Goal: Task Accomplishment & Management: Complete application form

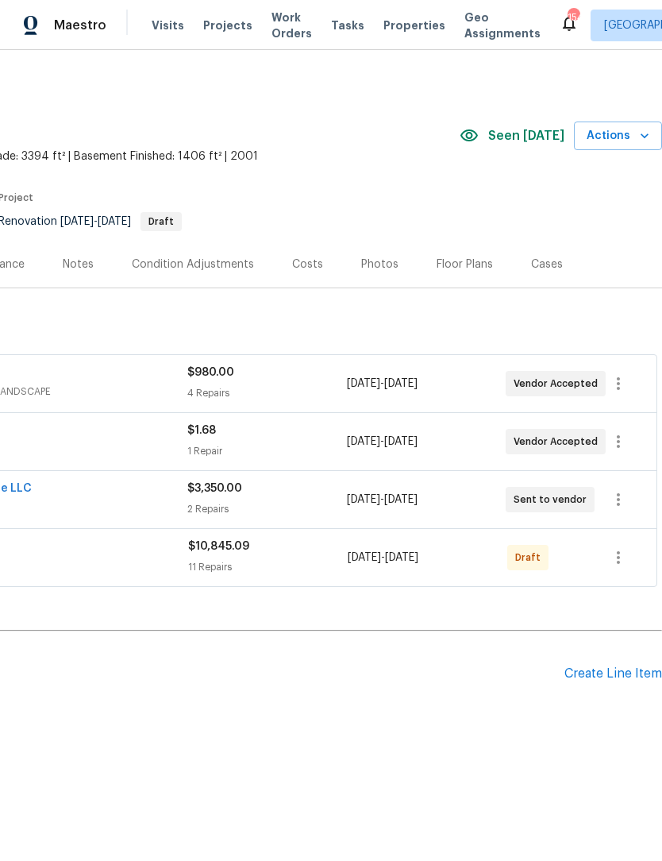
scroll to position [0, 235]
click at [617, 677] on div "Create Line Item" at bounding box center [614, 673] width 98 height 15
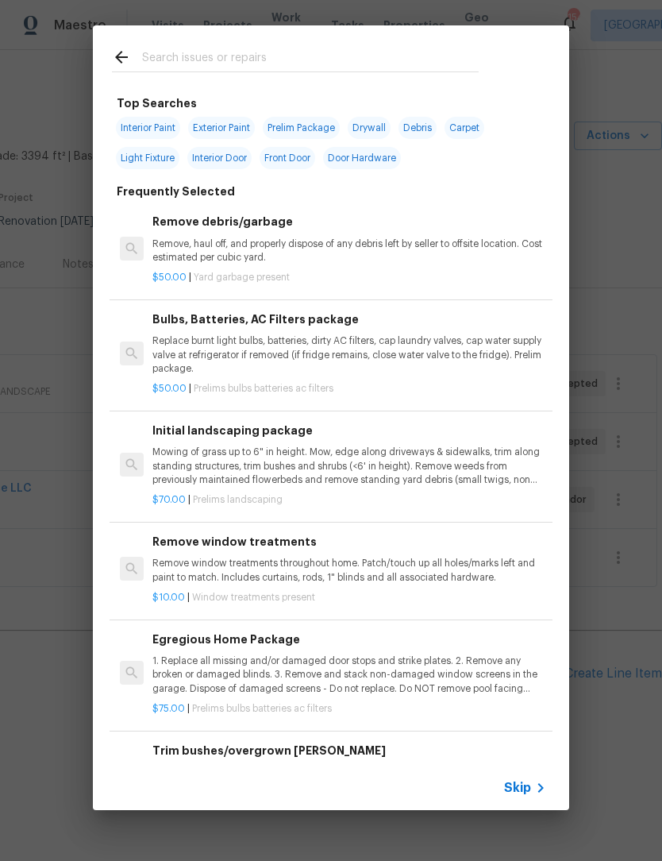
click at [281, 54] on input "text" at bounding box center [310, 60] width 337 height 24
type input "Hvac"
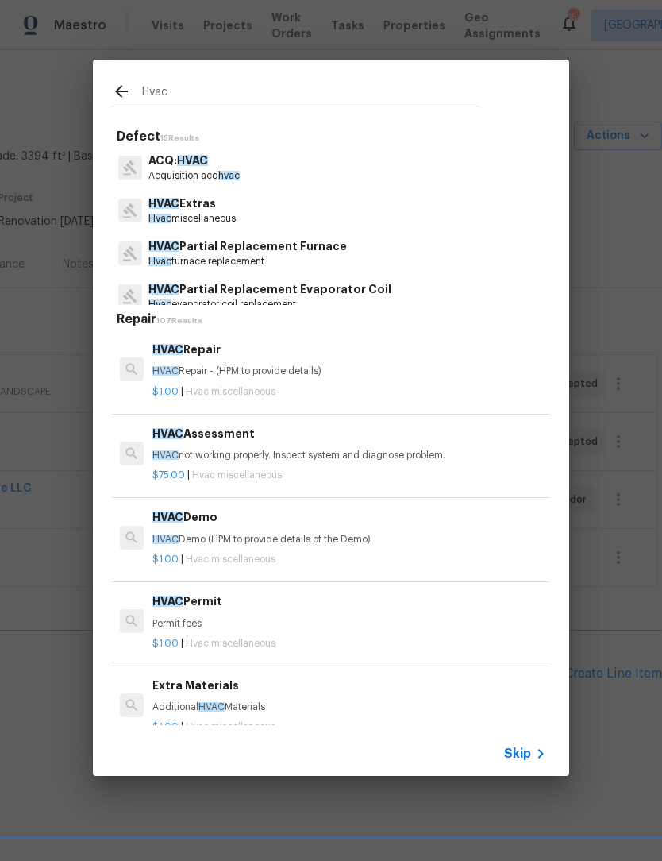
click at [201, 171] on p "Acquisition acq hvac" at bounding box center [193, 175] width 91 height 13
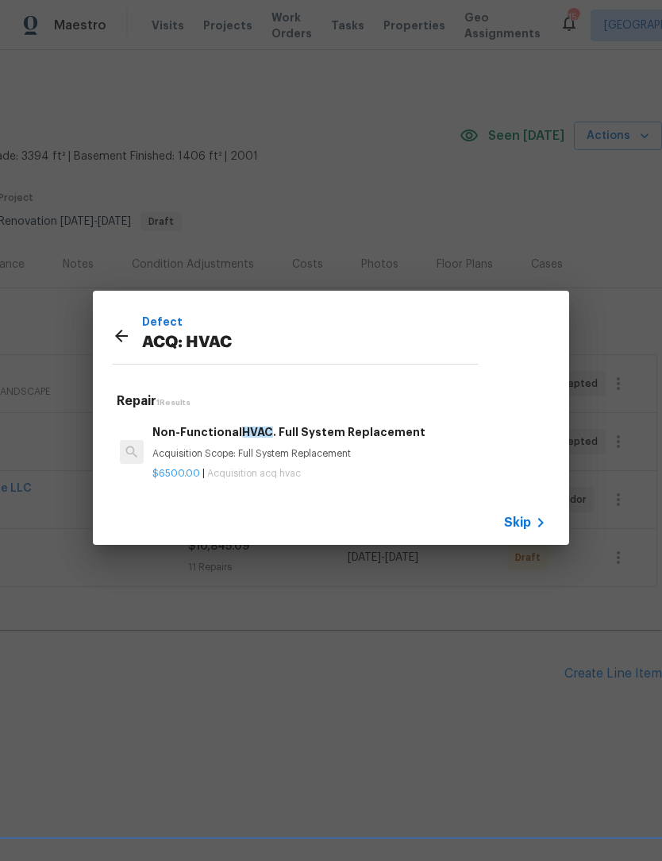
click at [201, 170] on div "Defect ACQ: HVAC Repair 1 Results Non-Functional HVAC . Full System Replacement…" at bounding box center [331, 417] width 662 height 835
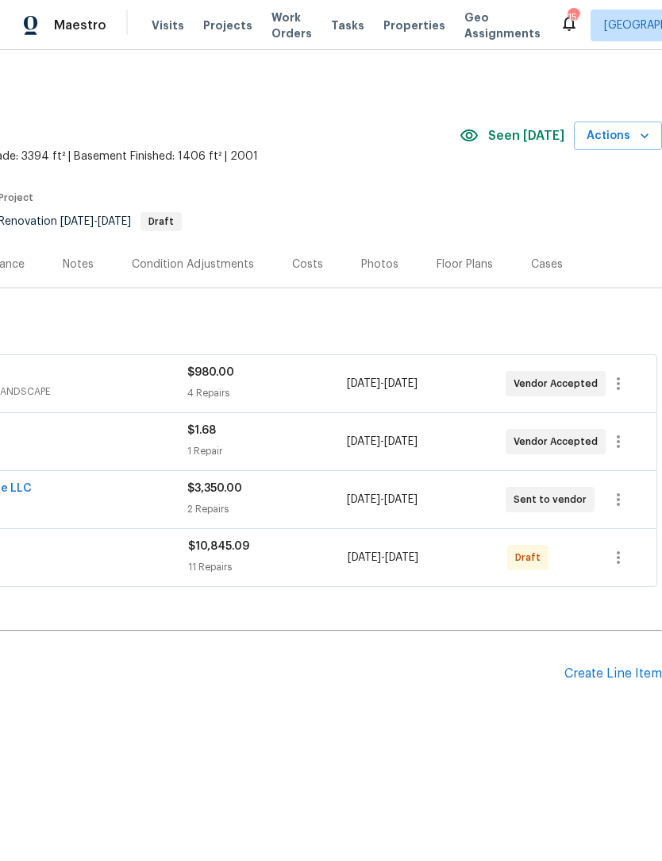
click at [611, 673] on div "Create Line Item" at bounding box center [614, 673] width 98 height 15
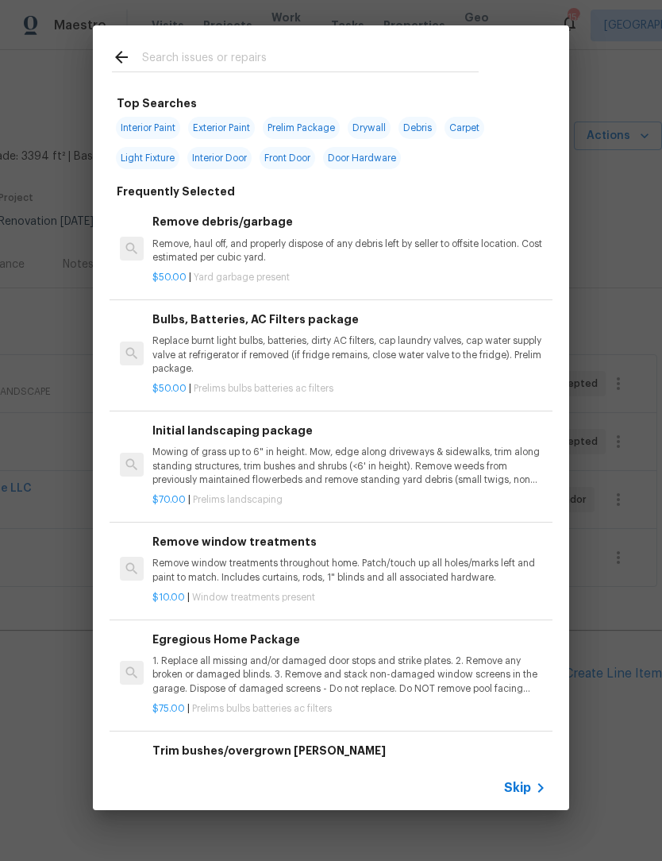
click at [279, 50] on input "text" at bounding box center [310, 60] width 337 height 24
type input "Hvac"
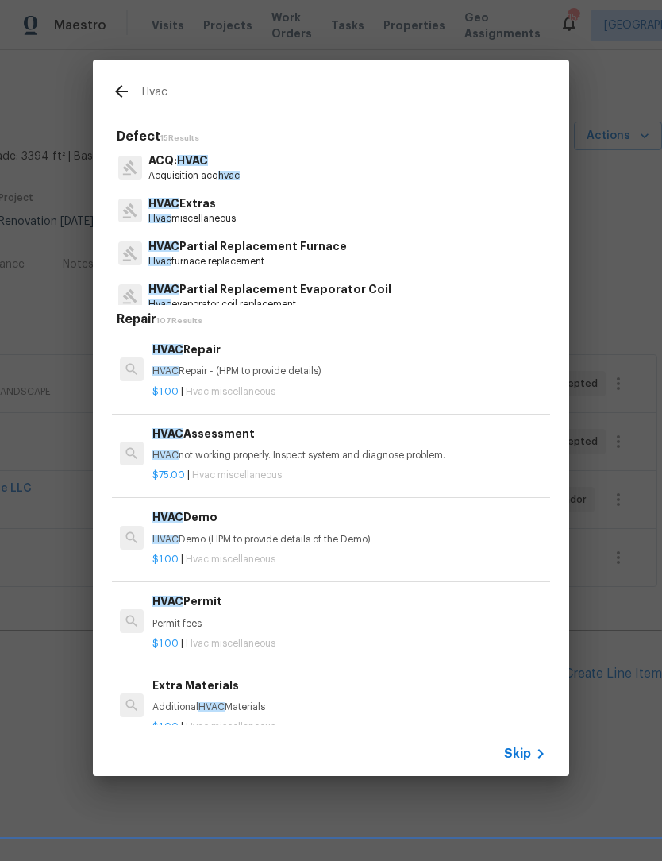
click at [214, 212] on p "Hvac miscellaneous" at bounding box center [191, 218] width 87 height 13
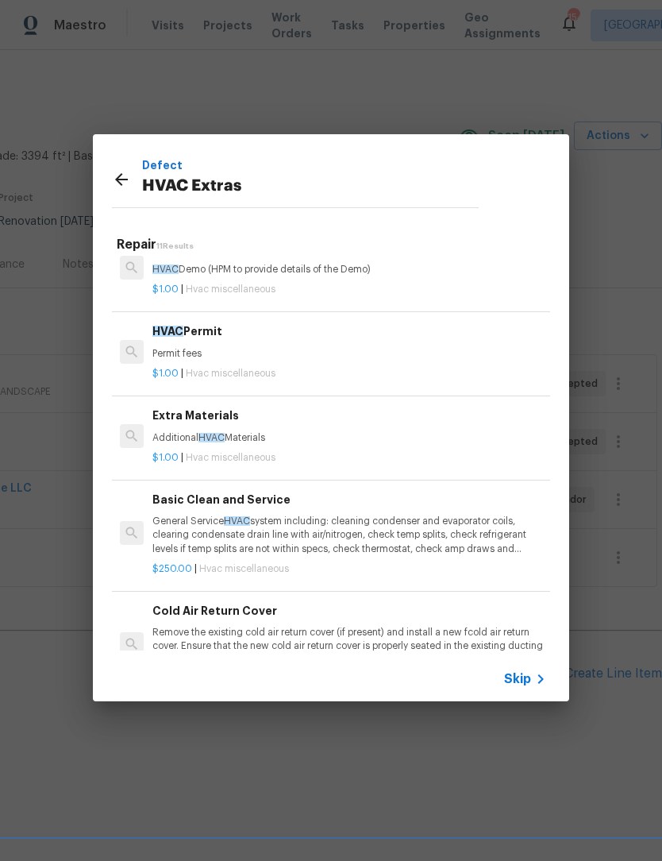
scroll to position [199, 0]
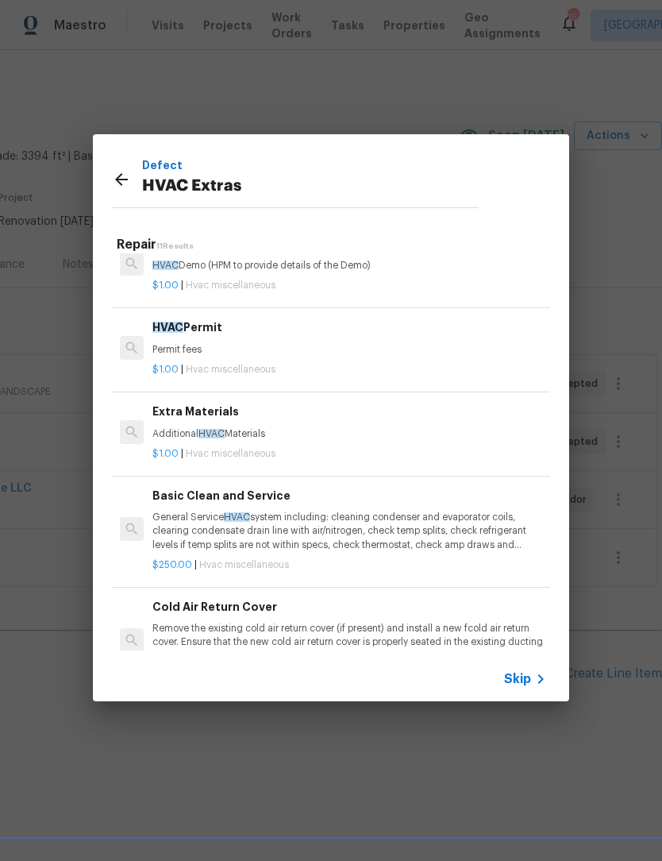
click at [217, 423] on div "Extra Materials Additional HVAC Materials" at bounding box center [349, 422] width 394 height 38
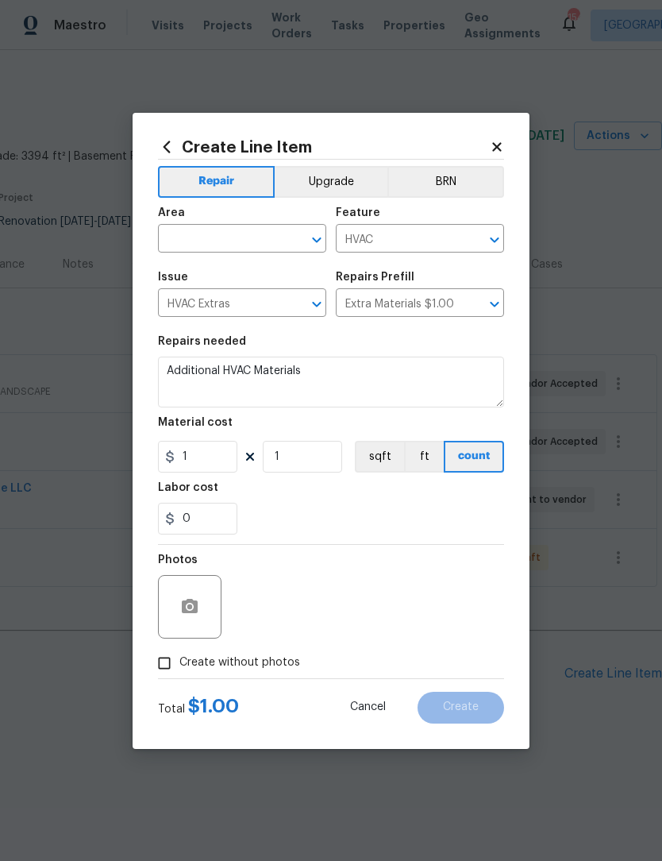
click at [310, 237] on icon "Open" at bounding box center [316, 239] width 19 height 19
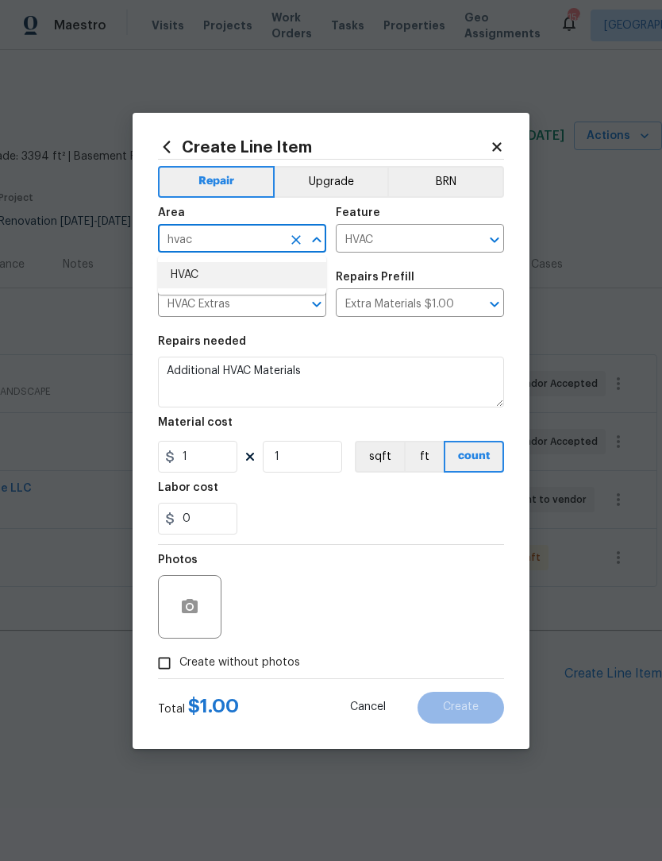
click at [226, 270] on li "HVAC" at bounding box center [242, 275] width 168 height 26
type input "HVAC"
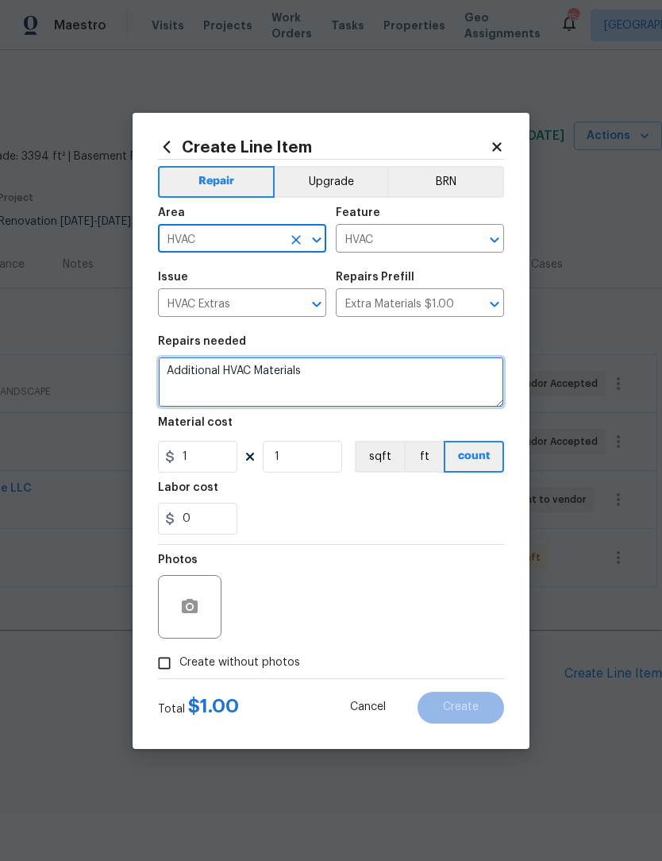
click at [355, 374] on textarea "Additional HVAC Materials" at bounding box center [331, 382] width 346 height 51
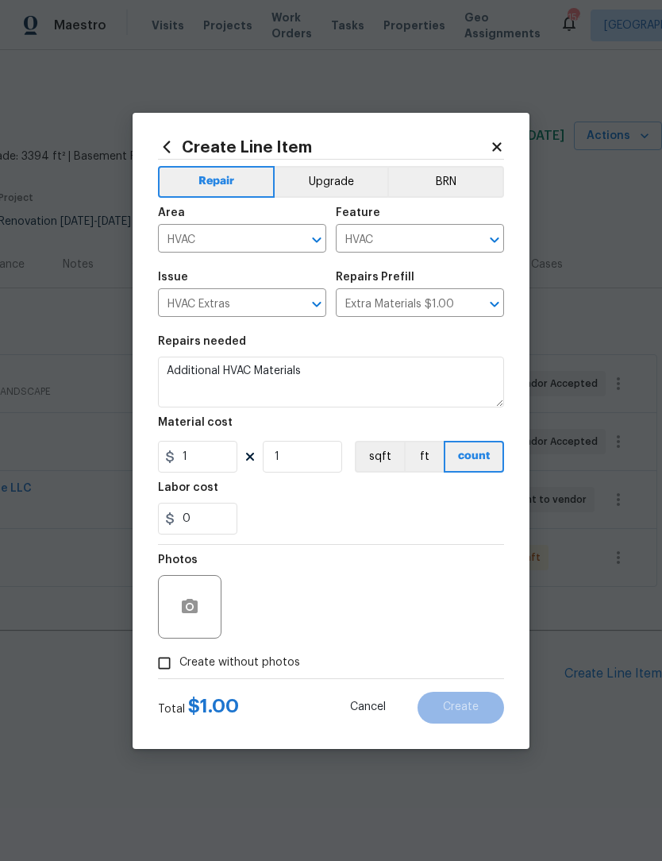
click at [364, 712] on span "Cancel" at bounding box center [368, 707] width 36 height 12
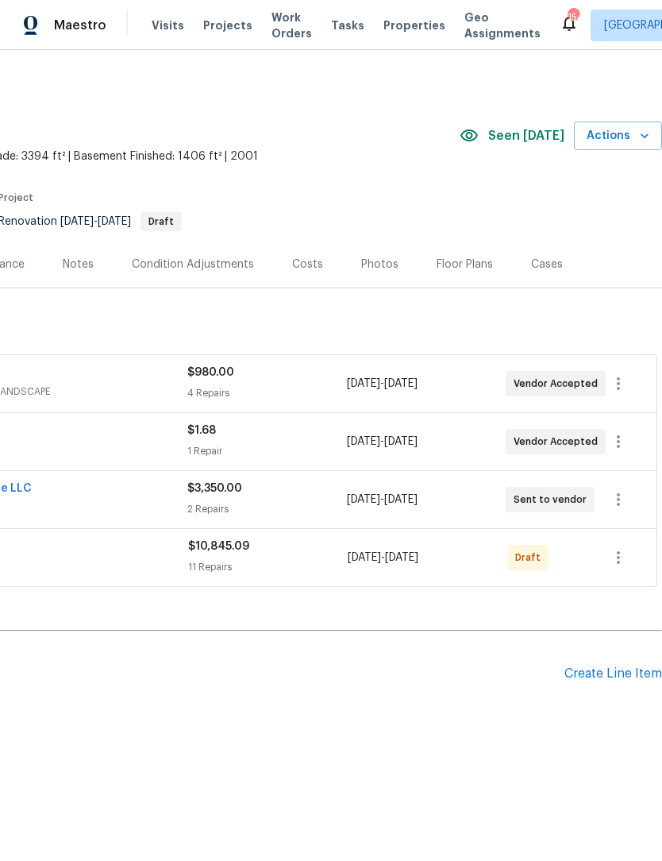
click at [611, 681] on div "Create Line Item" at bounding box center [614, 673] width 98 height 15
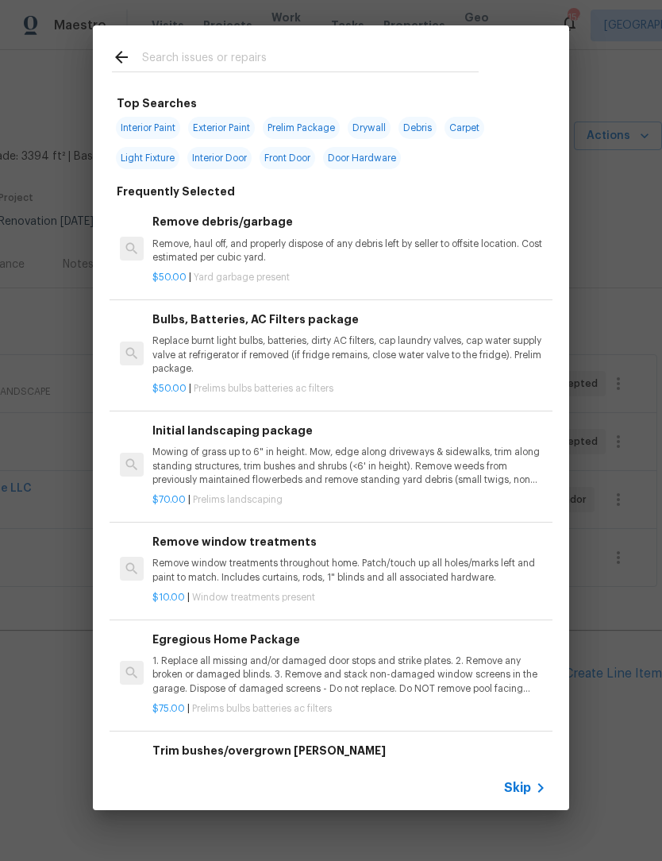
click at [296, 48] on input "text" at bounding box center [310, 60] width 337 height 24
type input "Hvac"
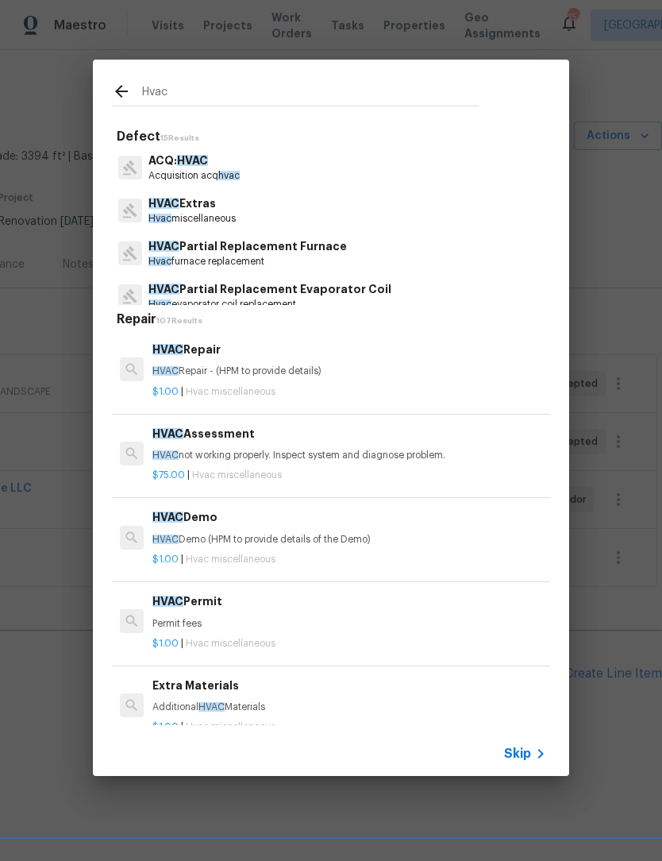
click at [219, 210] on p "HVAC Extras" at bounding box center [191, 203] width 87 height 17
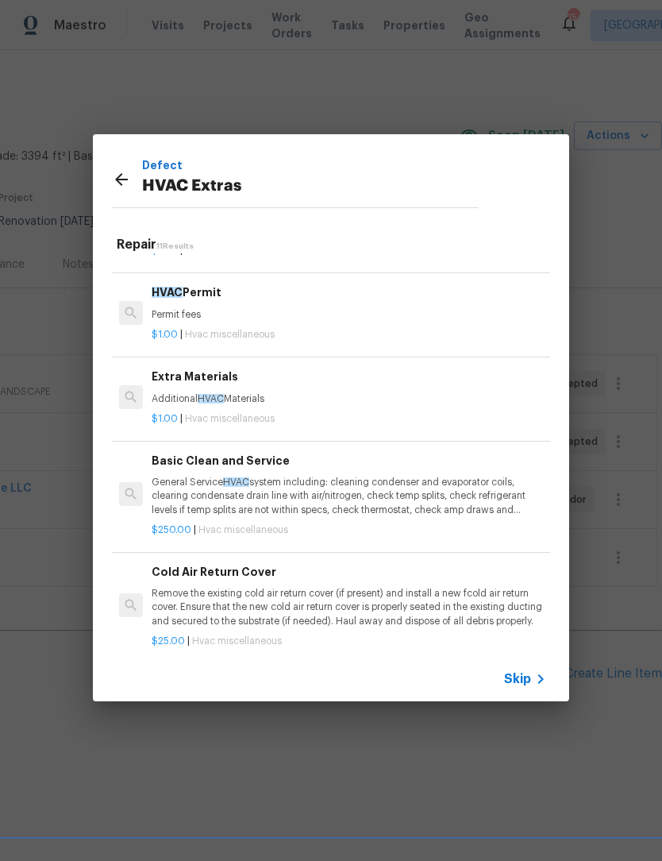
scroll to position [235, 1]
click at [291, 489] on p "General Service HVAC system including: cleaning condenser and evaporator coils,…" at bounding box center [349, 495] width 394 height 40
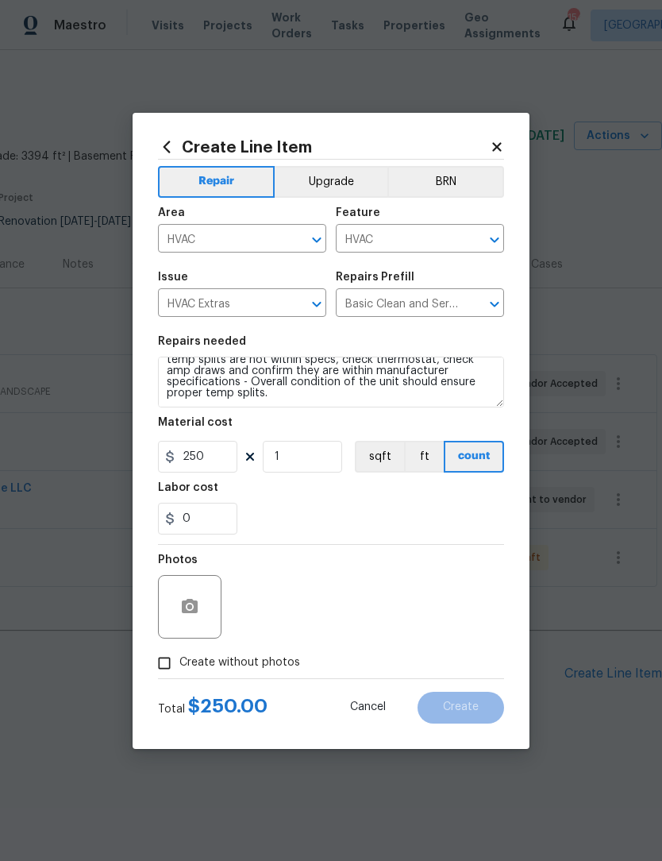
scroll to position [44, 0]
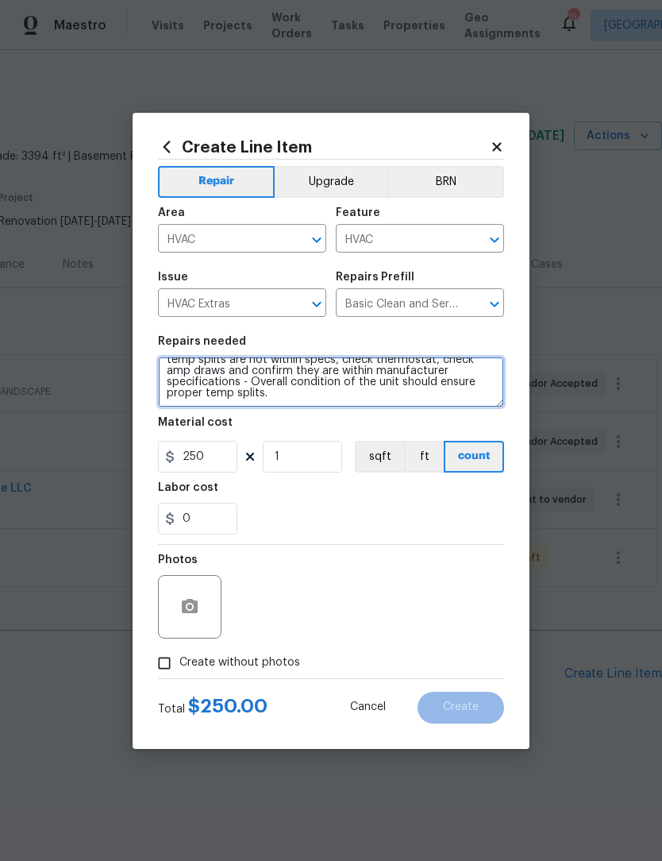
click at [368, 404] on textarea "General Service HVAC system including: cleaning condenser and evaporator coils,…" at bounding box center [331, 382] width 346 height 51
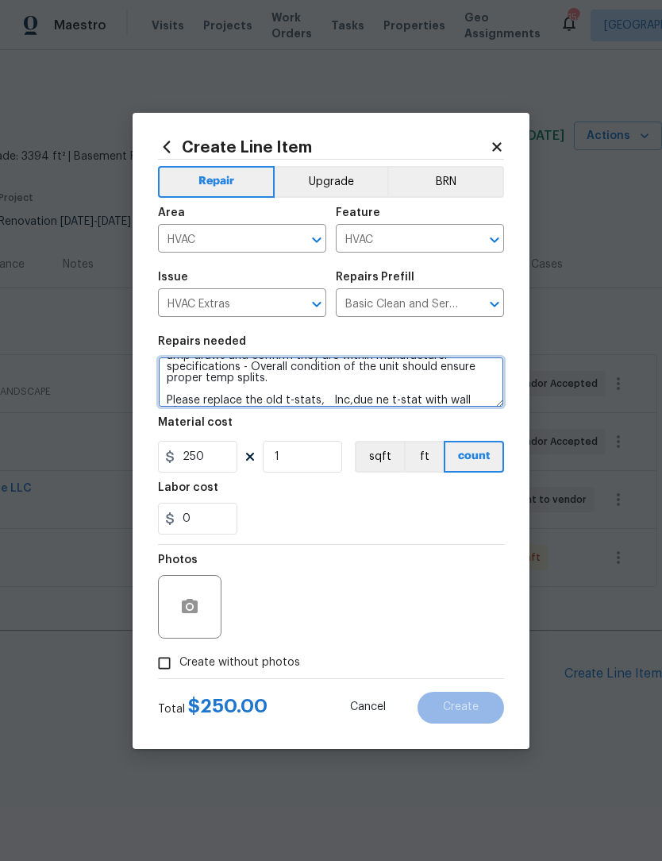
click at [345, 395] on textarea "General Service HVAC system including: cleaning condenser and evaporator coils,…" at bounding box center [331, 382] width 346 height 51
click at [403, 401] on textarea "General Service HVAC system including: cleaning condenser and evaporator coils,…" at bounding box center [331, 382] width 346 height 51
click at [336, 399] on textarea "General Service HVAC system including: cleaning condenser and evaporator coils,…" at bounding box center [331, 382] width 346 height 51
click at [481, 404] on textarea "General Service HVAC system including: cleaning condenser and evaporator coils,…" at bounding box center [331, 382] width 346 height 51
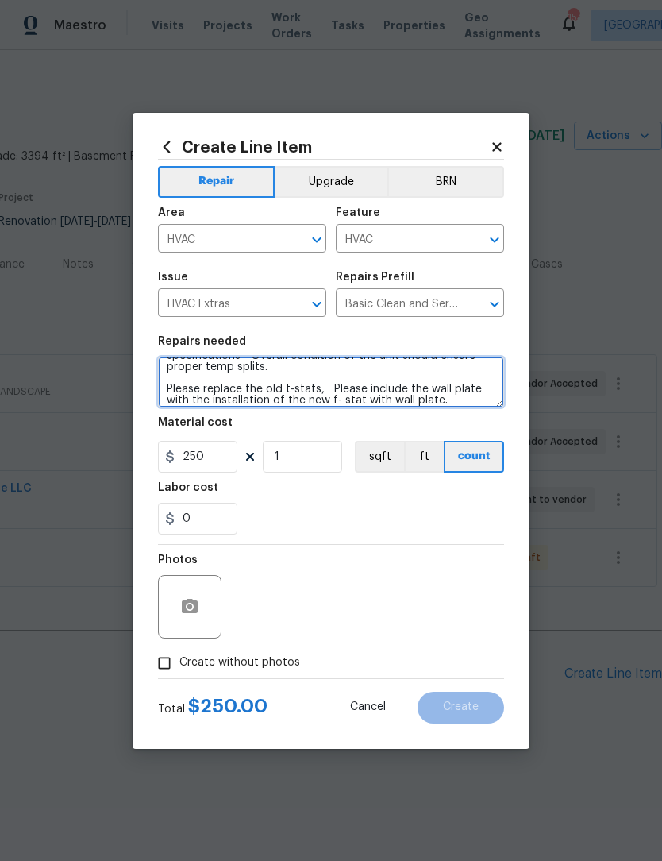
click at [366, 403] on textarea "General Service HVAC system including: cleaning condenser and evaporator coils,…" at bounding box center [331, 382] width 346 height 51
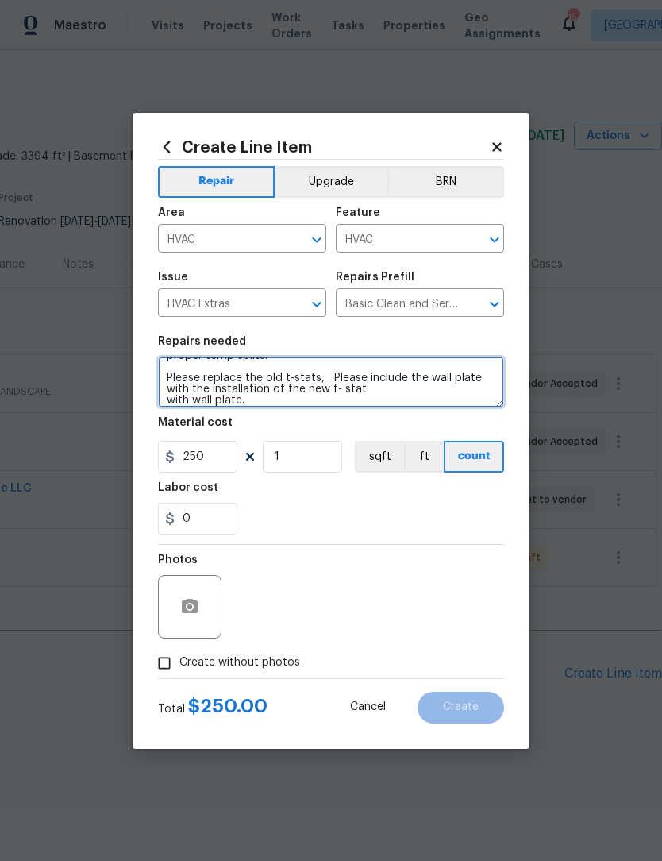
click at [431, 381] on textarea "General Service HVAC system including: cleaning condenser and evaporator coils,…" at bounding box center [331, 382] width 346 height 51
click at [384, 395] on textarea "General Service HVAC system including: cleaning condenser and evaporator coils,…" at bounding box center [331, 382] width 346 height 51
click at [276, 403] on textarea "General Service HVAC system including: cleaning condenser and evaporator coils,…" at bounding box center [331, 382] width 346 height 51
type textarea "General Service HVAC system including: cleaning condenser and evaporator coils,…"
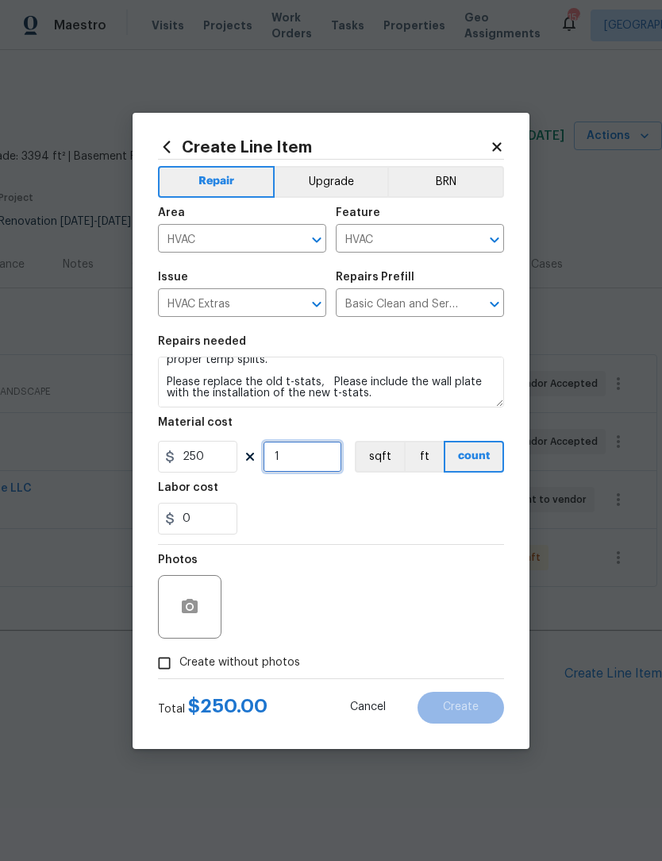
click at [312, 449] on input "1" at bounding box center [302, 457] width 79 height 32
click at [206, 457] on input "250" at bounding box center [197, 457] width 79 height 32
type input "350"
click at [304, 471] on input "1" at bounding box center [302, 457] width 79 height 32
type input "2"
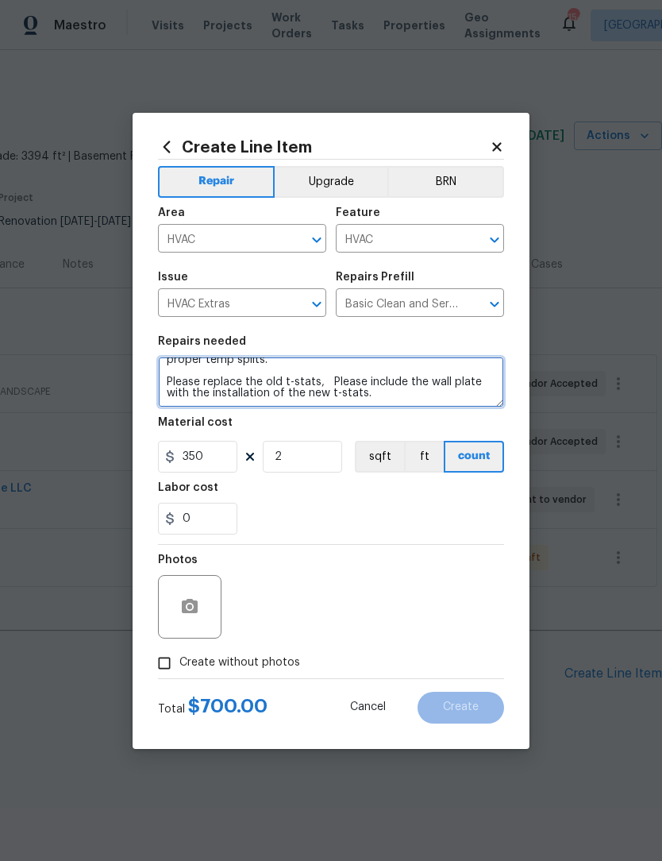
click at [264, 379] on textarea "General Service HVAC system including: cleaning condenser and evaporator coils,…" at bounding box center [331, 382] width 346 height 51
type textarea "General Service HVAC system including: cleaning condenser and evaporator coils,…"
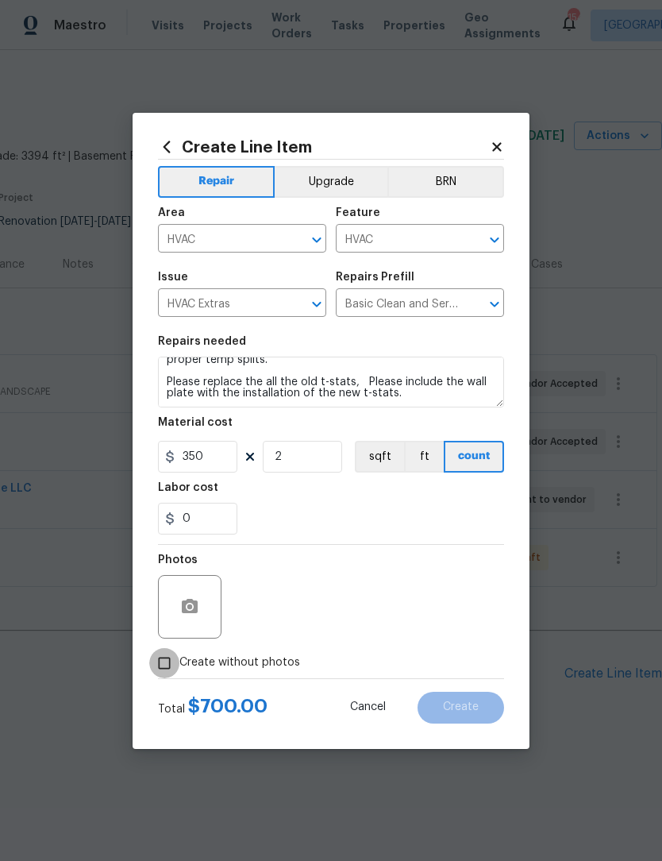
click at [162, 665] on input "Create without photos" at bounding box center [164, 663] width 30 height 30
checkbox input "true"
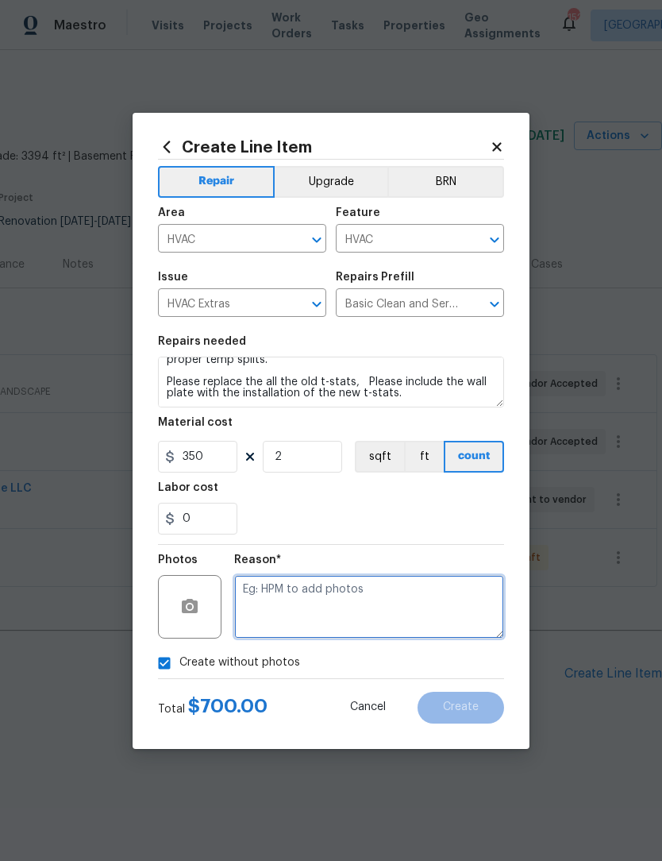
click at [361, 601] on textarea at bounding box center [369, 607] width 270 height 64
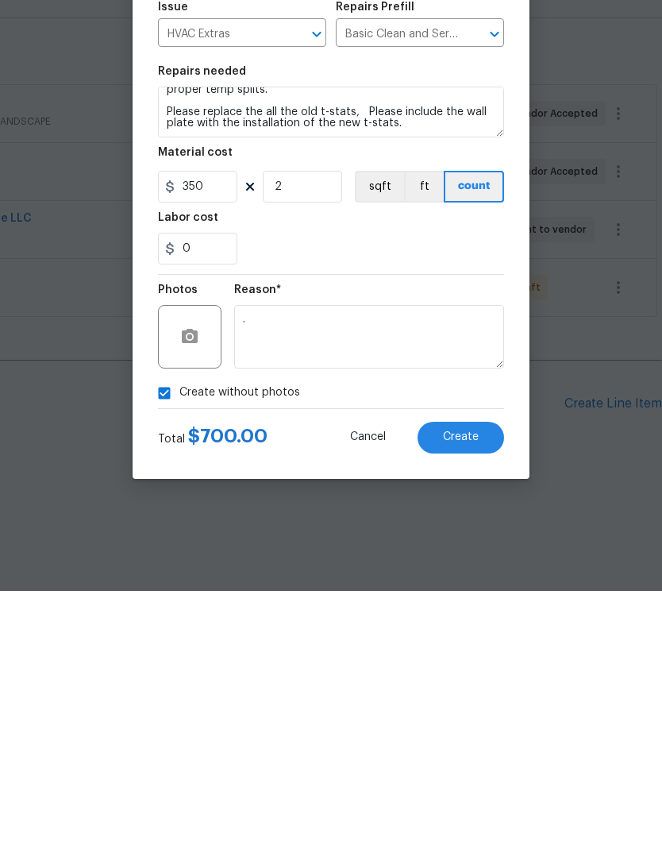
scroll to position [0, 0]
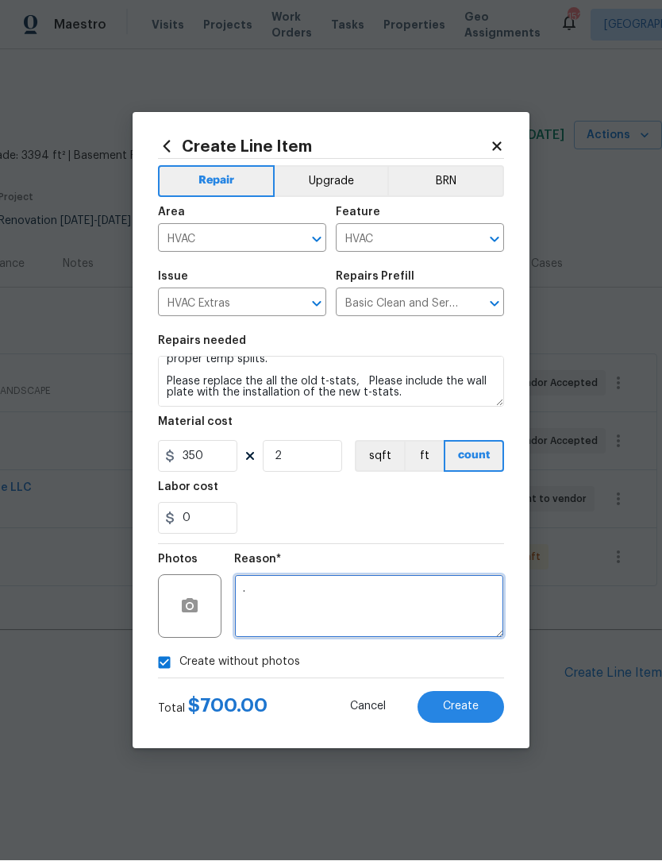
type textarea "."
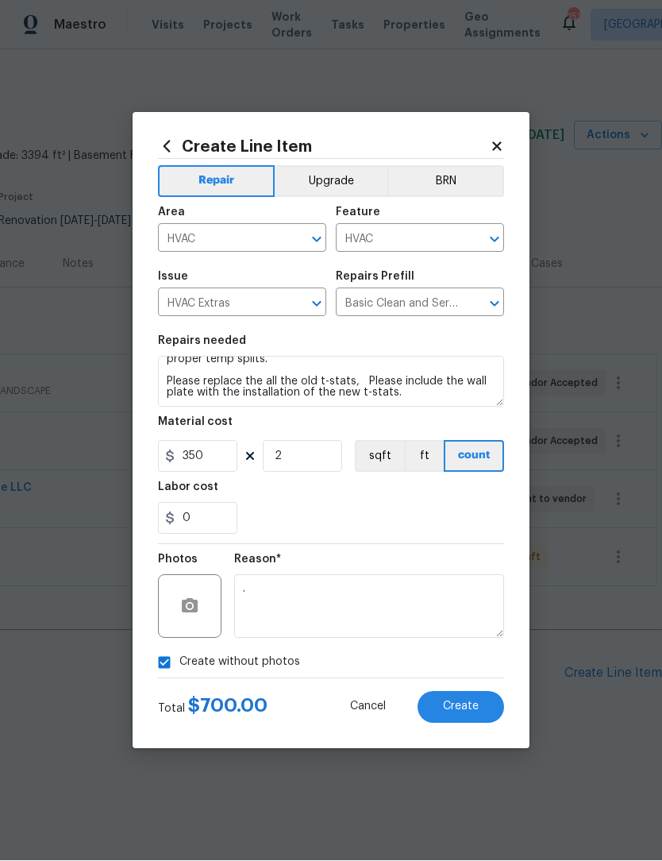
click at [471, 704] on span "Create" at bounding box center [461, 707] width 36 height 12
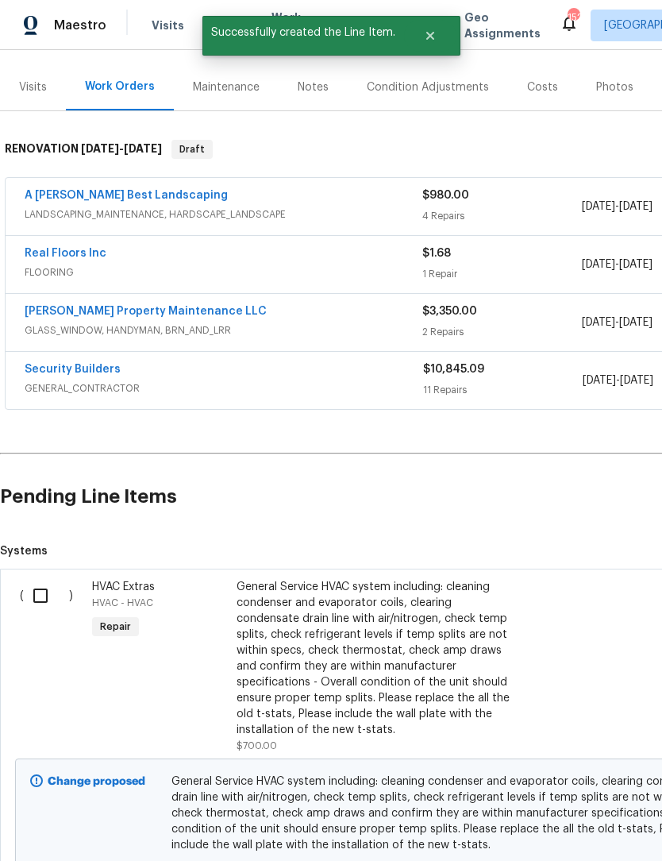
scroll to position [179, 0]
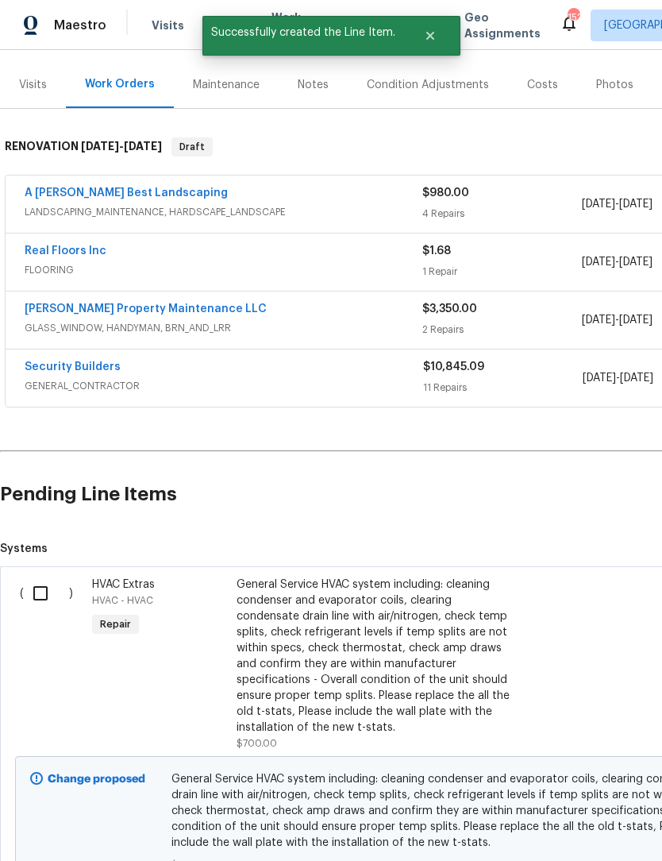
click at [44, 588] on input "checkbox" at bounding box center [46, 592] width 45 height 33
checkbox input "true"
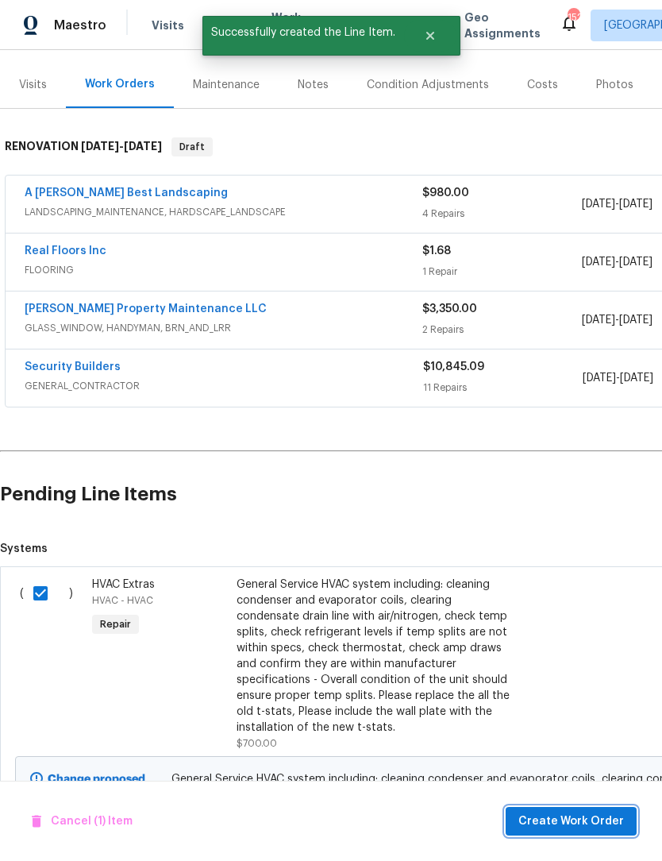
click at [562, 815] on span "Create Work Order" at bounding box center [572, 822] width 106 height 20
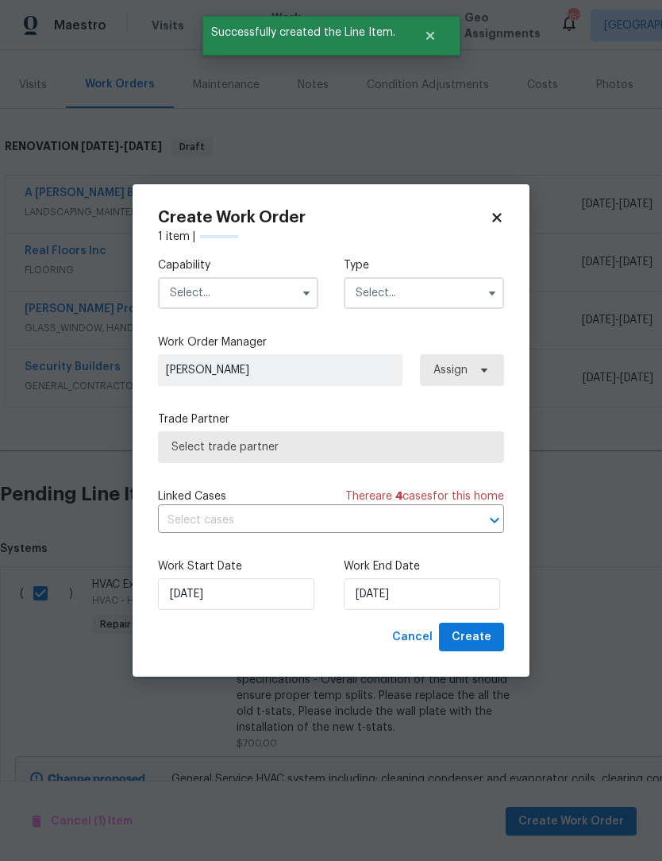
click at [300, 291] on icon "button" at bounding box center [306, 293] width 13 height 13
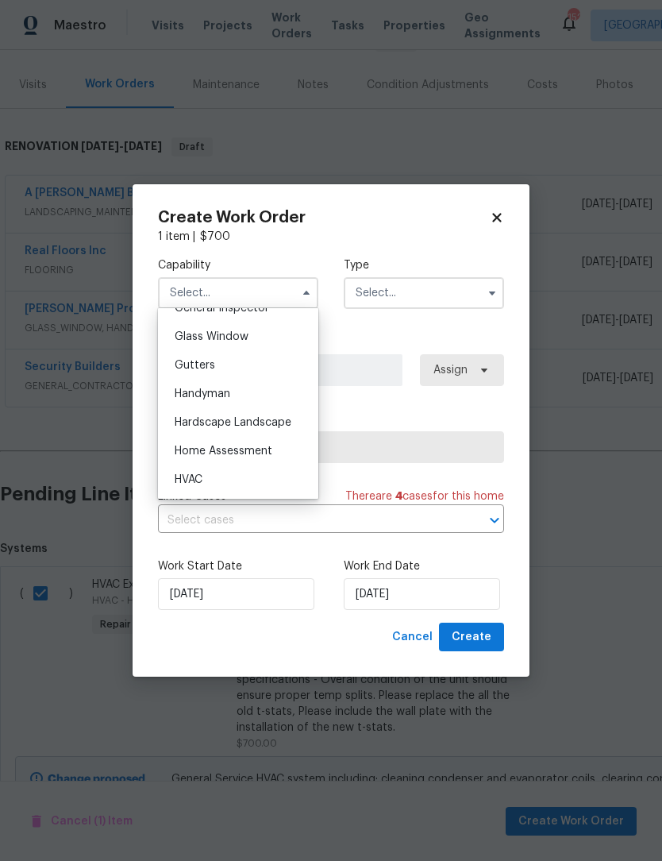
scroll to position [812, 0]
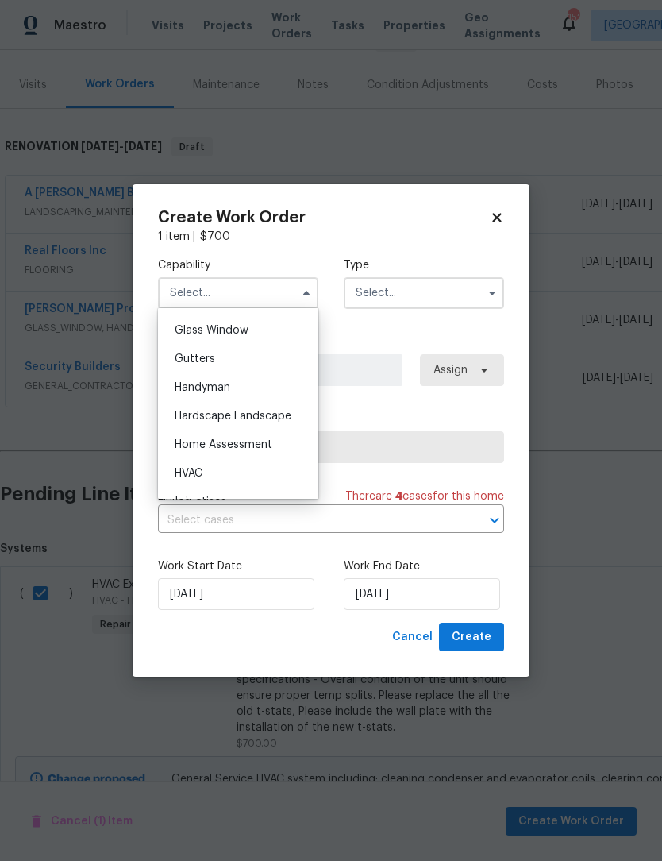
click at [194, 472] on span "HVAC" at bounding box center [189, 473] width 28 height 11
type input "HVAC"
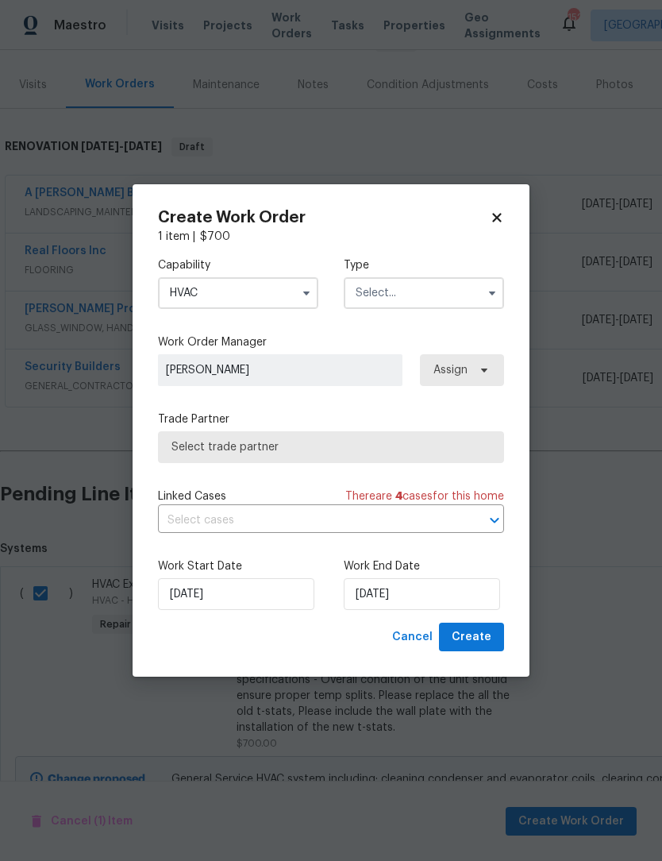
click at [487, 299] on button "button" at bounding box center [492, 292] width 19 height 19
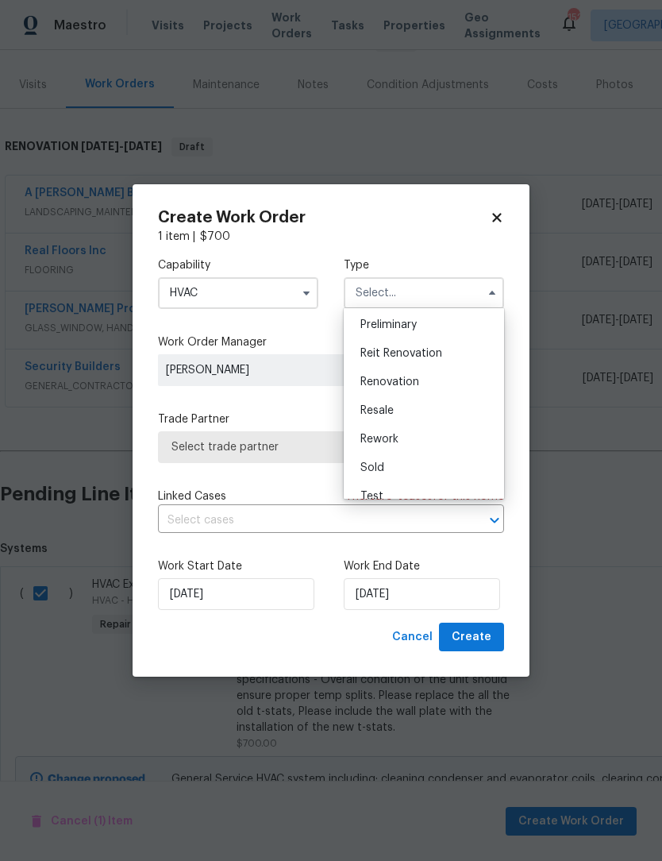
scroll to position [343, 0]
click at [415, 386] on span "Renovation" at bounding box center [390, 383] width 59 height 11
type input "Renovation"
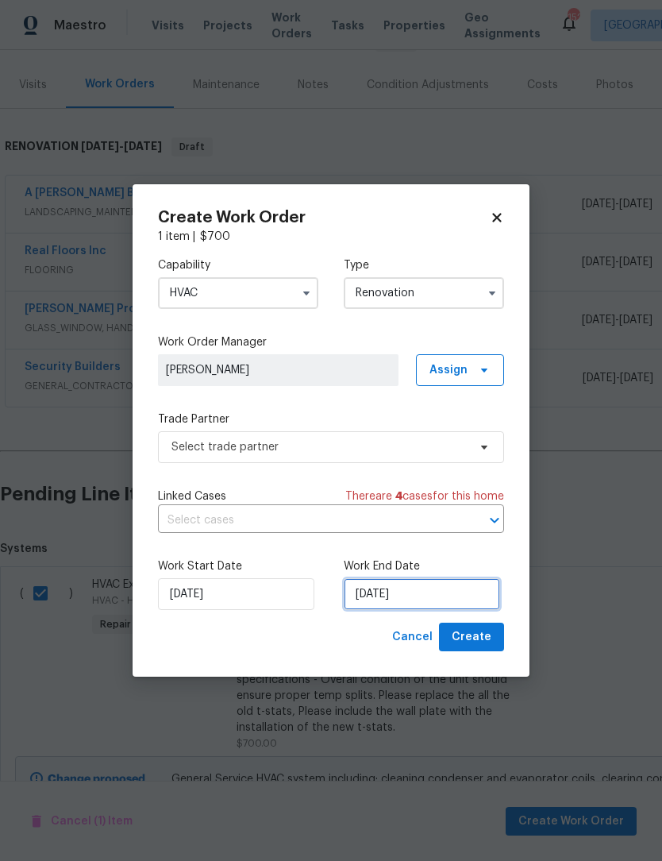
click at [453, 603] on input "[DATE]" at bounding box center [422, 594] width 156 height 32
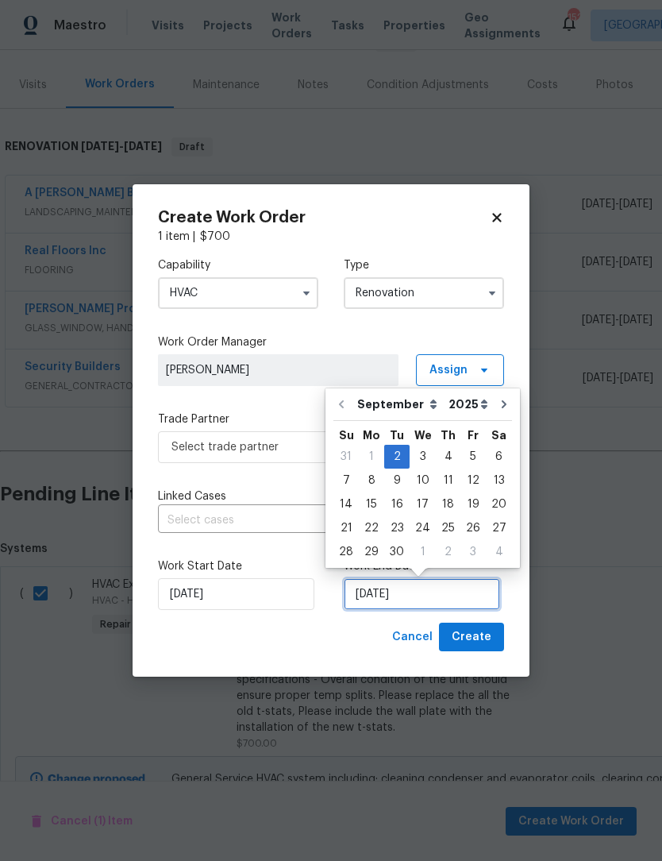
scroll to position [29, 0]
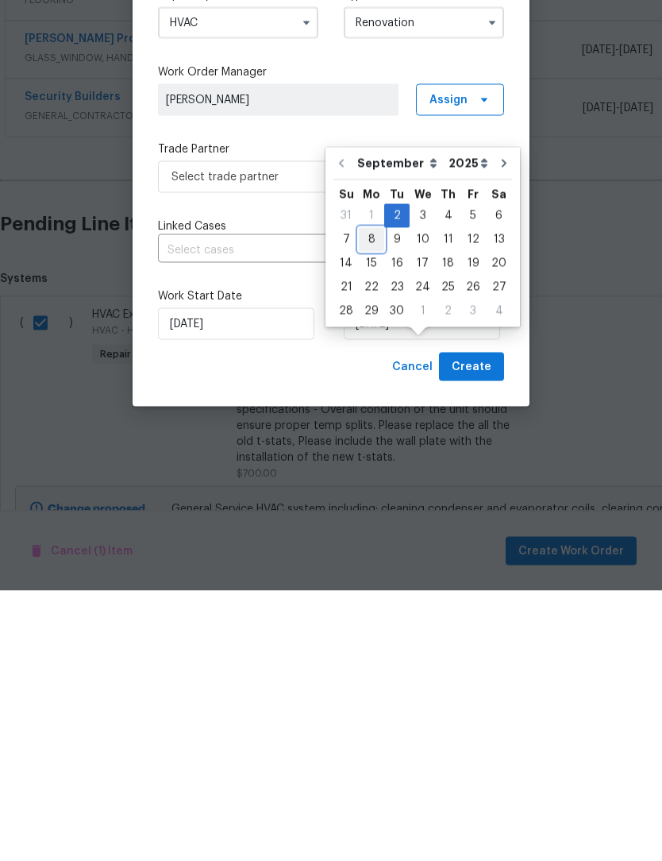
click at [368, 499] on div "8" at bounding box center [371, 510] width 25 height 22
type input "[DATE]"
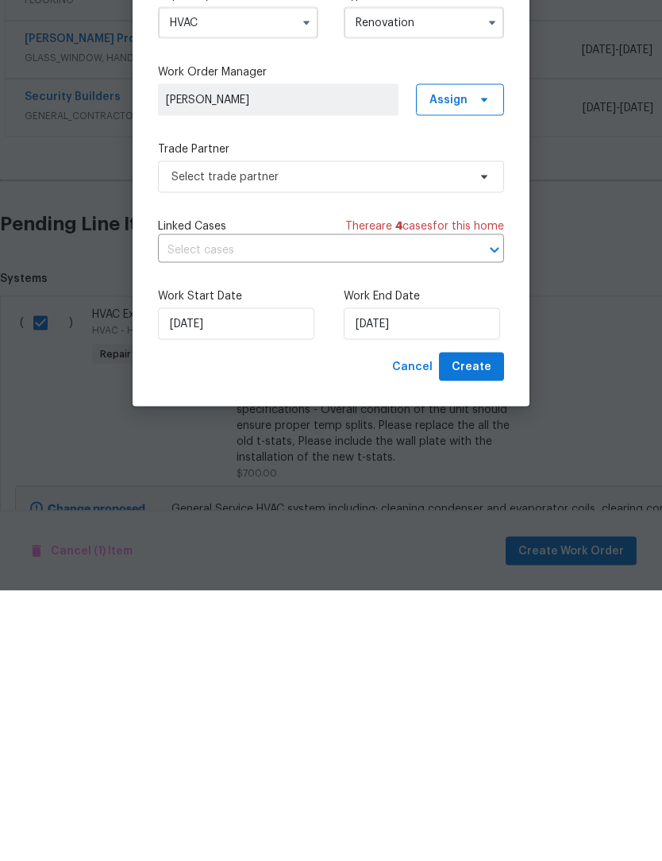
scroll to position [52, 0]
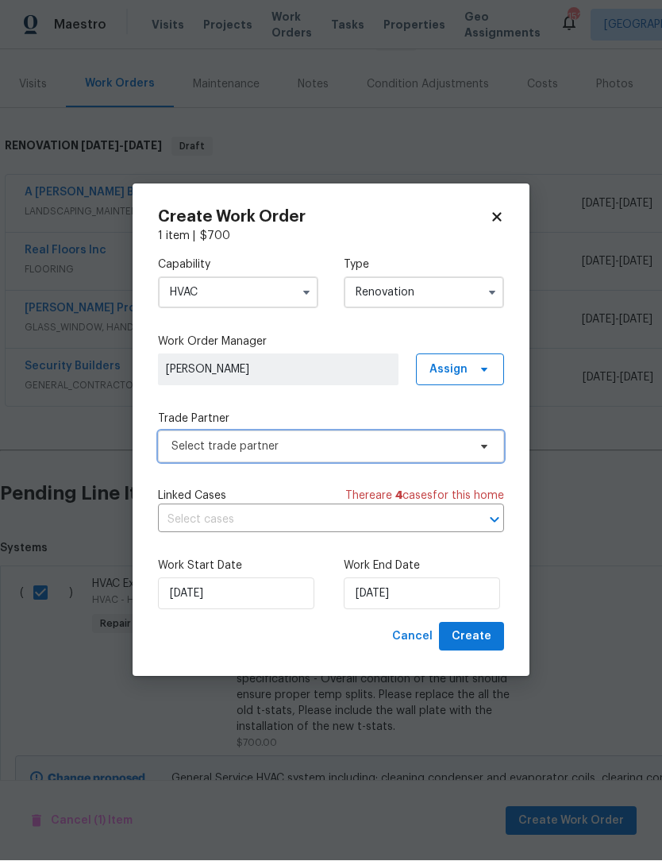
click at [479, 445] on icon at bounding box center [484, 447] width 13 height 13
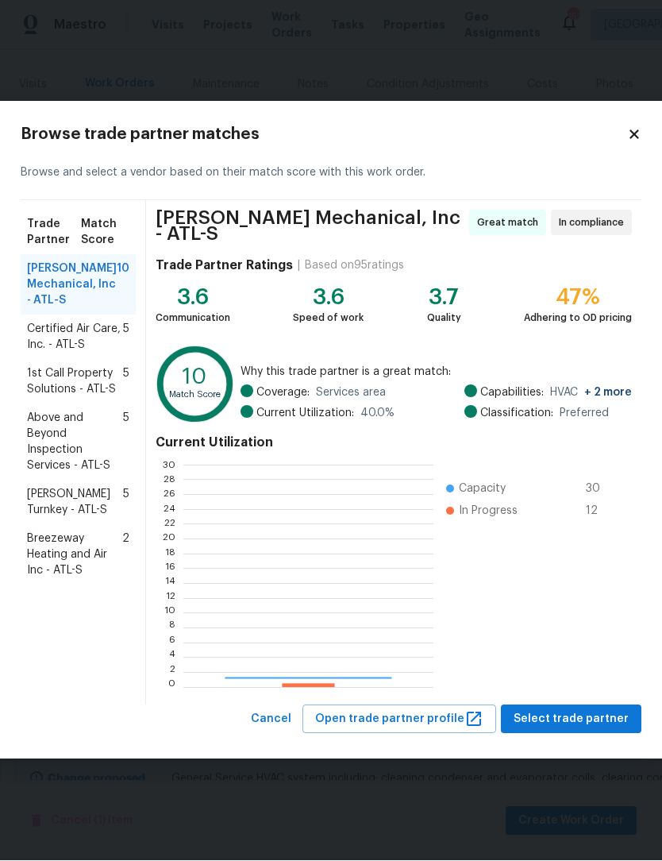
scroll to position [222, 249]
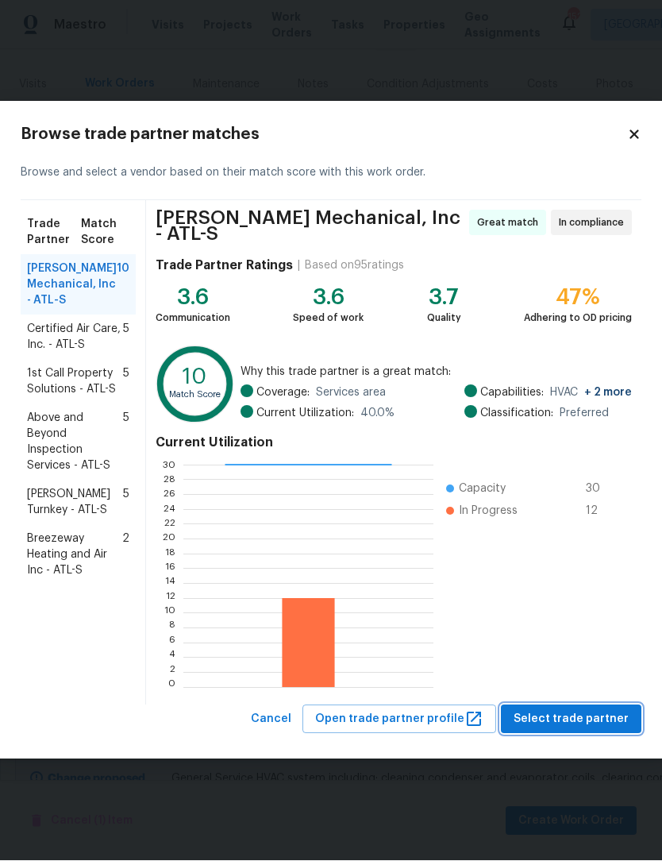
click at [571, 710] on span "Select trade partner" at bounding box center [571, 720] width 115 height 20
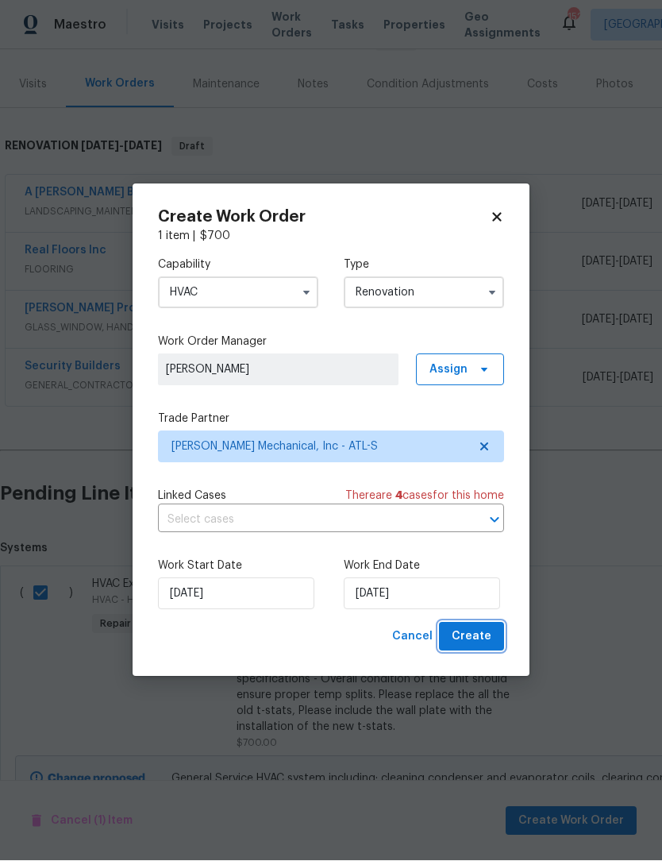
click at [487, 633] on span "Create" at bounding box center [472, 637] width 40 height 20
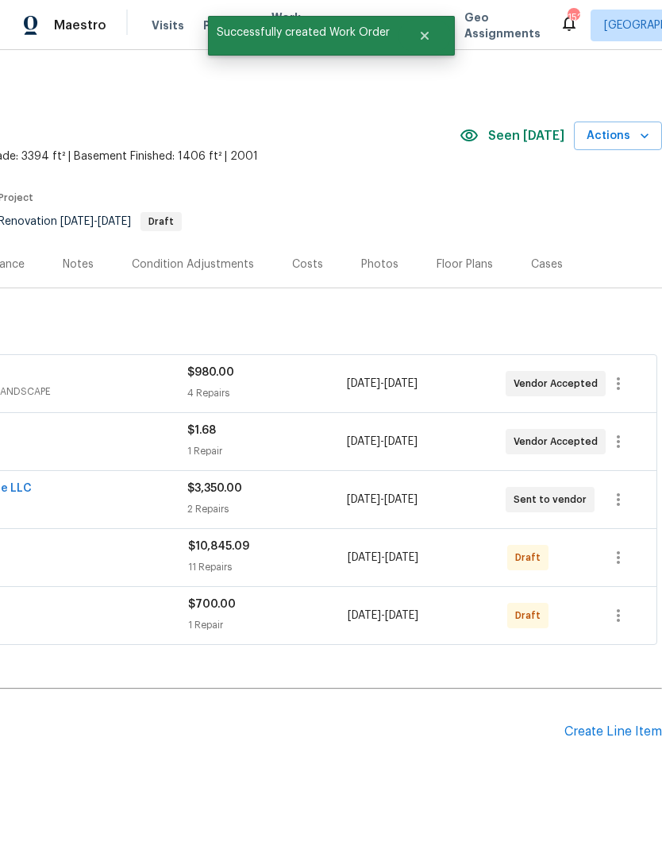
scroll to position [0, 235]
click at [619, 551] on icon "button" at bounding box center [618, 557] width 3 height 13
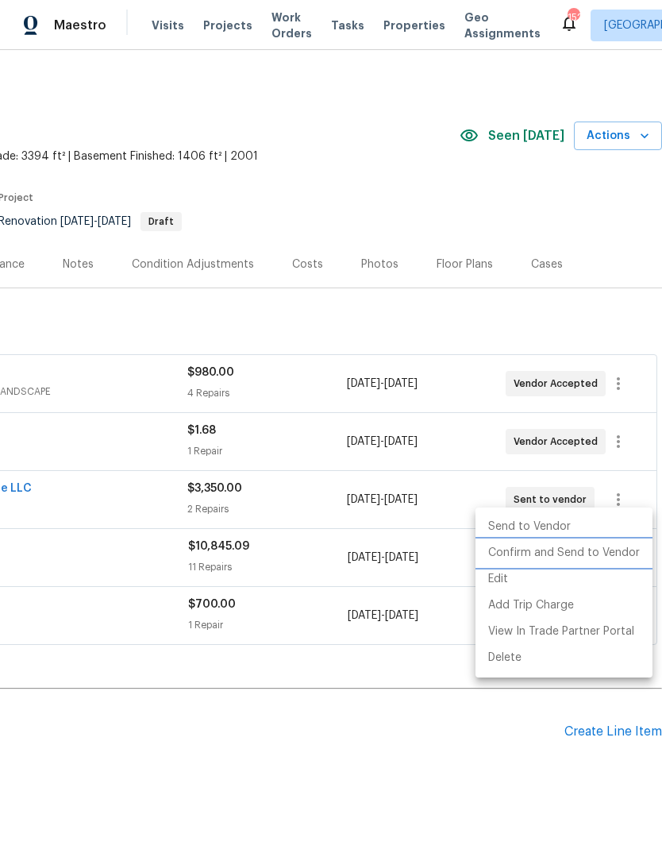
click at [563, 553] on li "Confirm and Send to Vendor" at bounding box center [564, 553] width 177 height 26
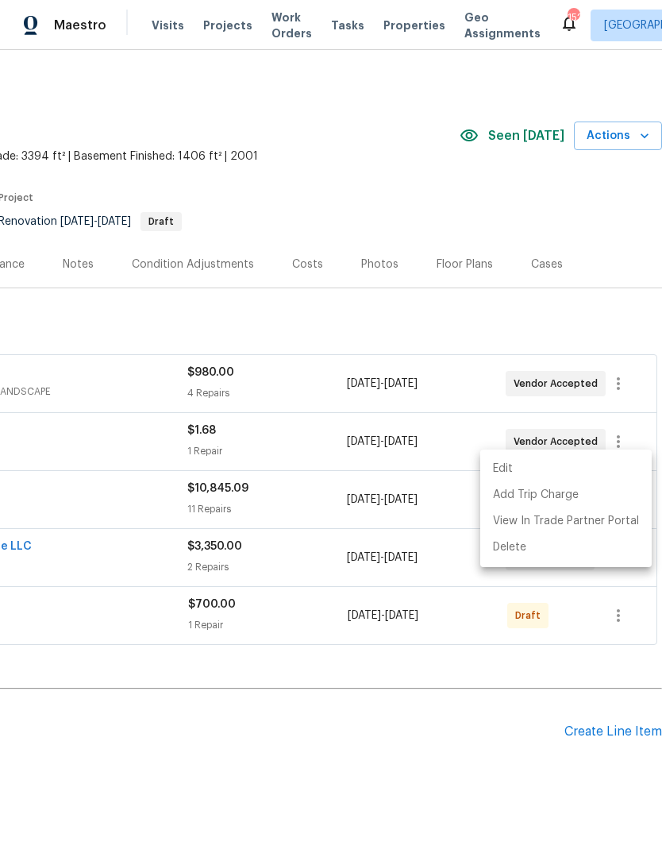
click at [487, 663] on div at bounding box center [331, 430] width 662 height 861
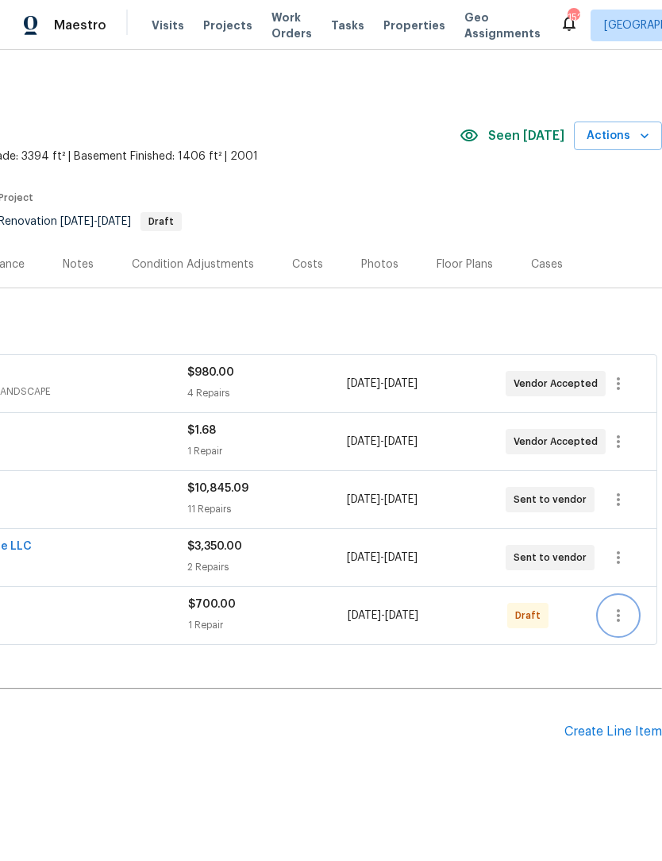
click at [620, 606] on icon "button" at bounding box center [618, 615] width 19 height 19
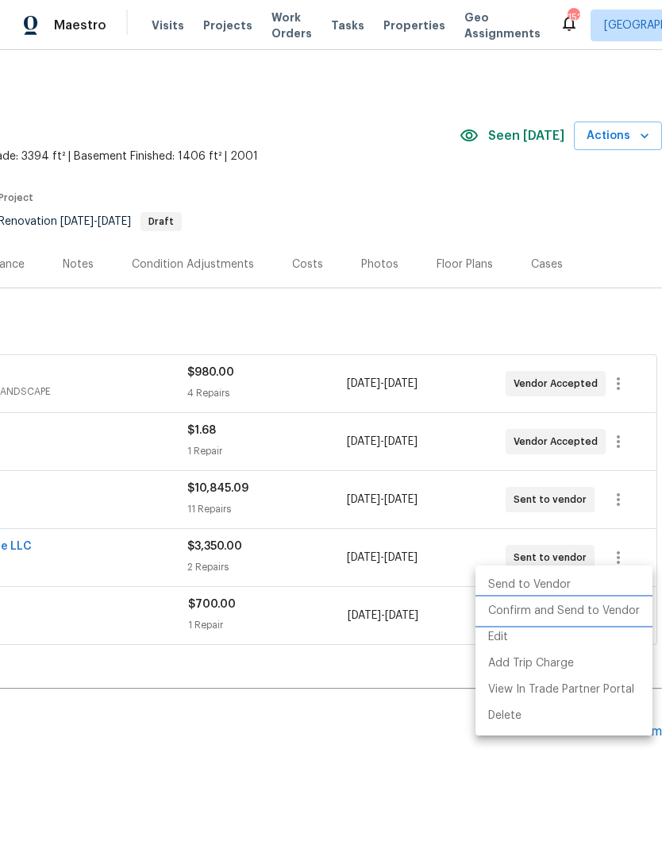
click at [573, 610] on li "Confirm and Send to Vendor" at bounding box center [564, 611] width 177 height 26
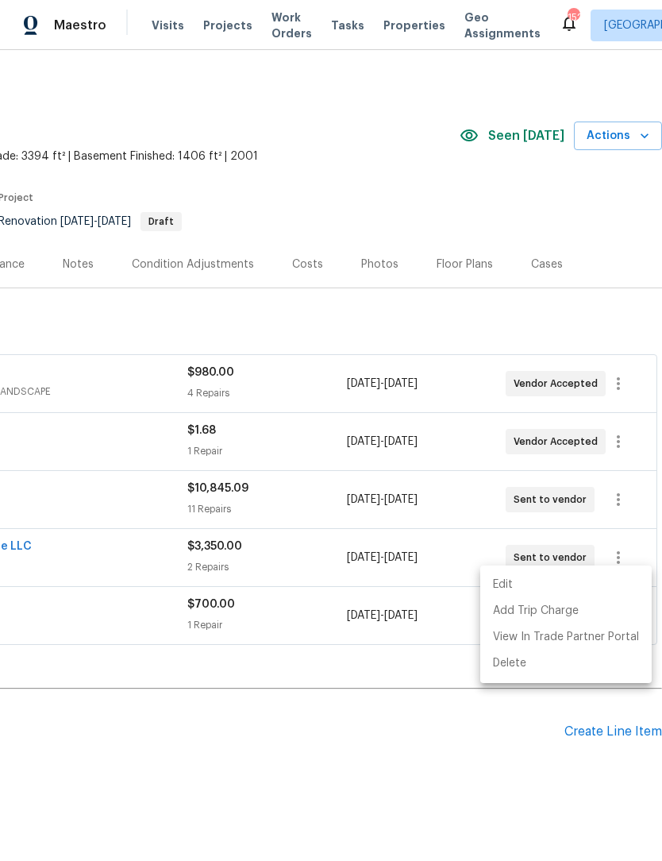
click at [367, 720] on div at bounding box center [331, 430] width 662 height 861
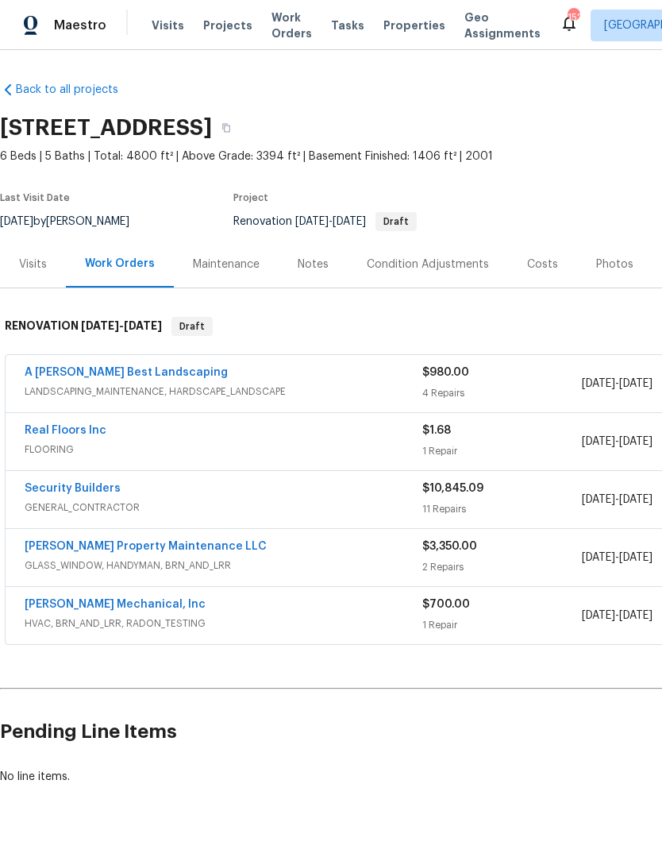
click at [303, 263] on div "Notes" at bounding box center [313, 264] width 31 height 16
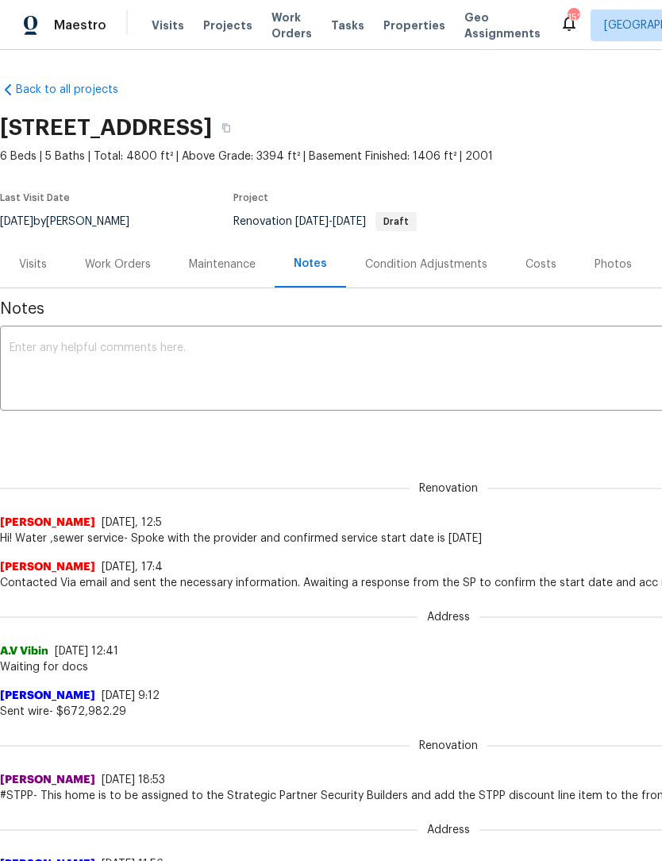
click at [330, 264] on div "Notes" at bounding box center [310, 264] width 71 height 47
click at [220, 353] on textarea at bounding box center [449, 370] width 878 height 56
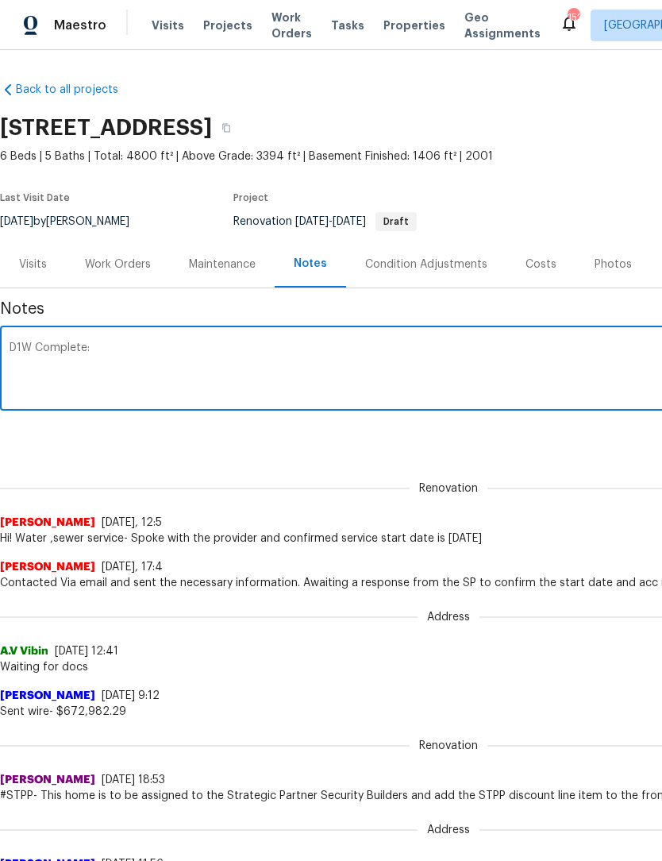
click at [37, 374] on textarea "D1W Complete:" at bounding box center [449, 370] width 878 height 56
paste textarea "Property: 1900 Chattahoochee Run Dr, Suwanee, GA 30024 ⸻ Exterior Renovations •…"
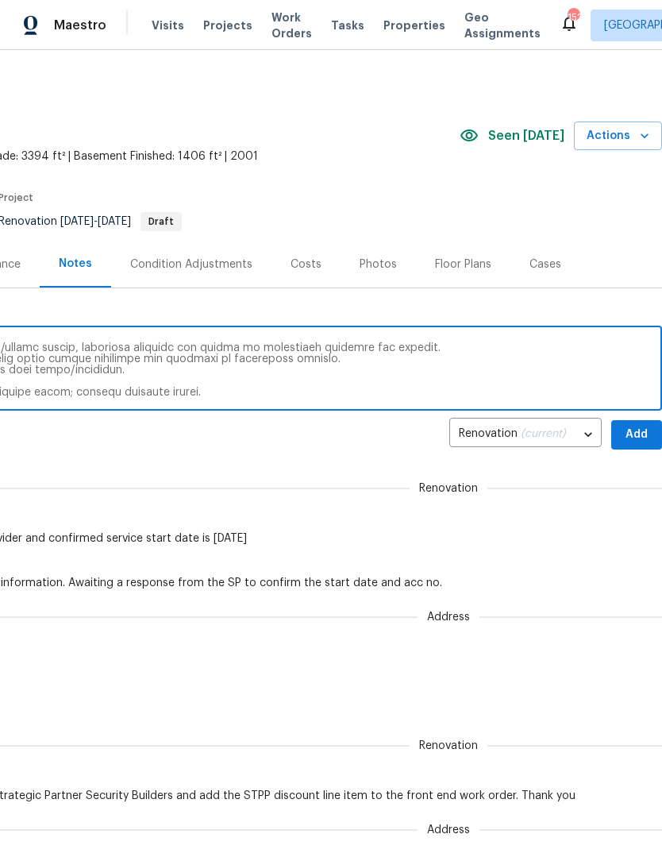
scroll to position [0, 235]
type textarea "D1W Complete: Property: 1900 Chattahoochee Run Dr, Suwanee, GA 30024 ⸻ Exterior…"
click at [639, 434] on span "Add" at bounding box center [636, 435] width 25 height 20
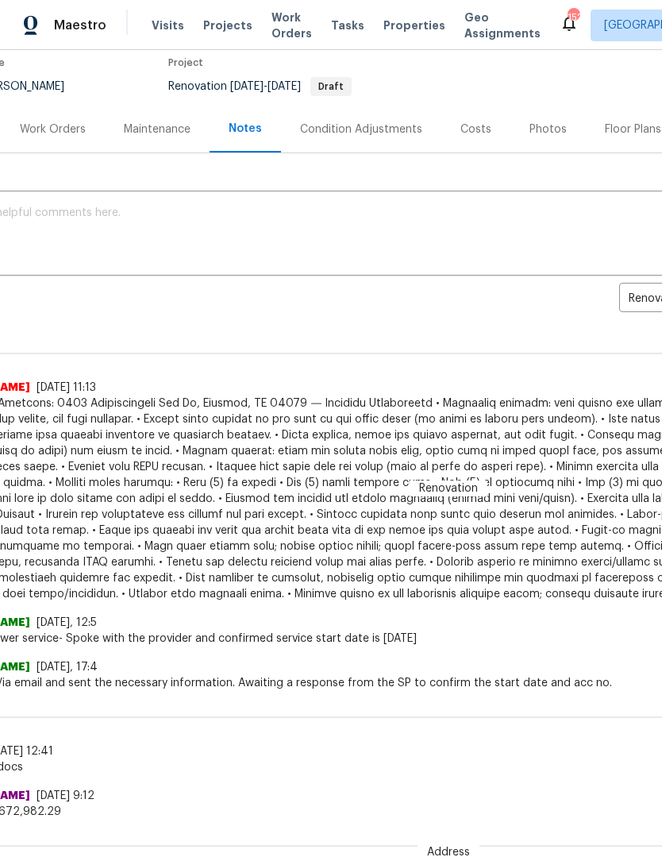
scroll to position [135, 71]
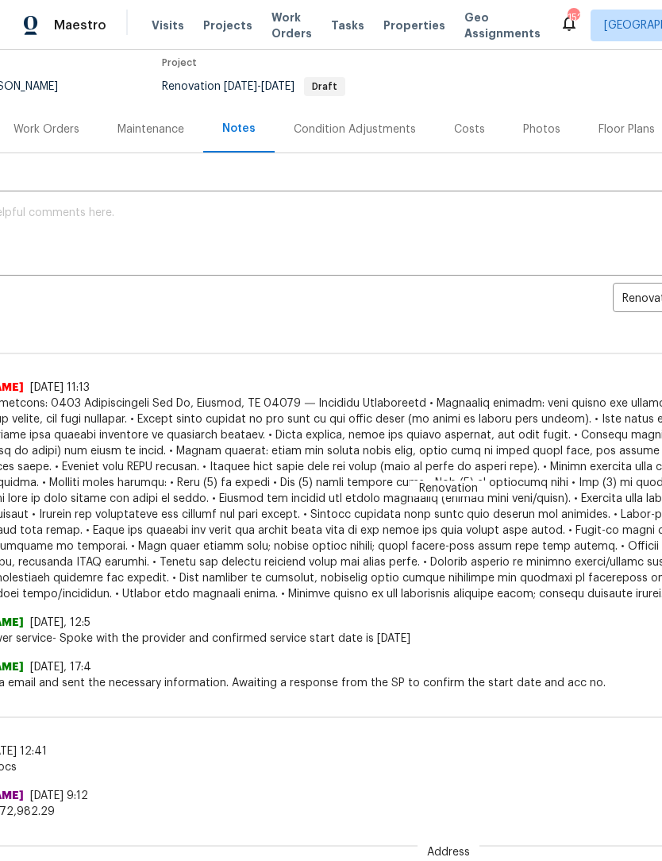
click at [542, 615] on div "Shruthi Sekar 8/27/25, 12:5" at bounding box center [377, 623] width 897 height 16
click at [538, 602] on div "Shruthi Sekar 8/27/25, 12:5 Hi! Water ,sewer service- Spoke with the provider a…" at bounding box center [377, 624] width 897 height 44
click at [511, 306] on div "Renovation (current) cfe7aa0d-6ba2-490c-bdf1-2cf2053d299e ​ Add" at bounding box center [377, 299] width 897 height 29
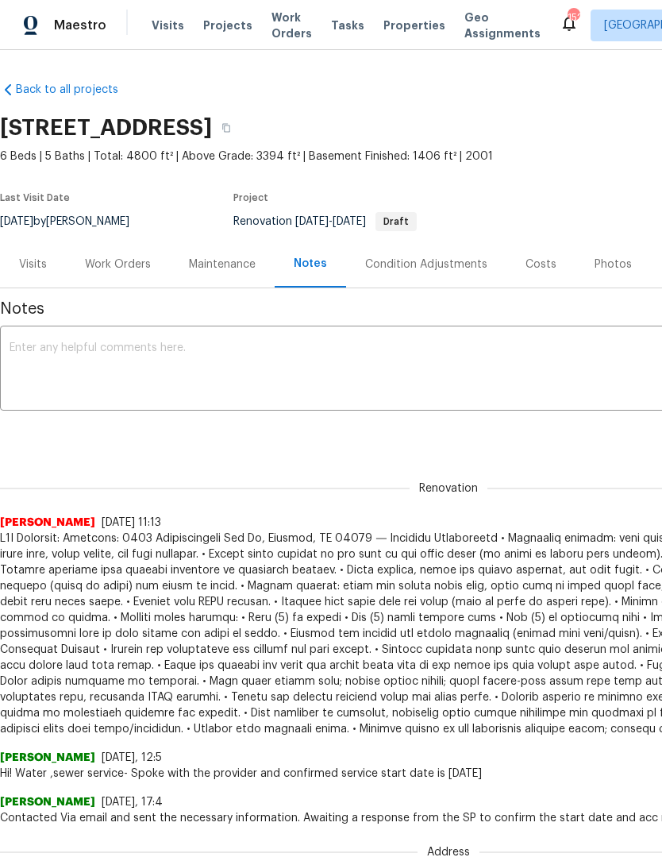
scroll to position [0, 0]
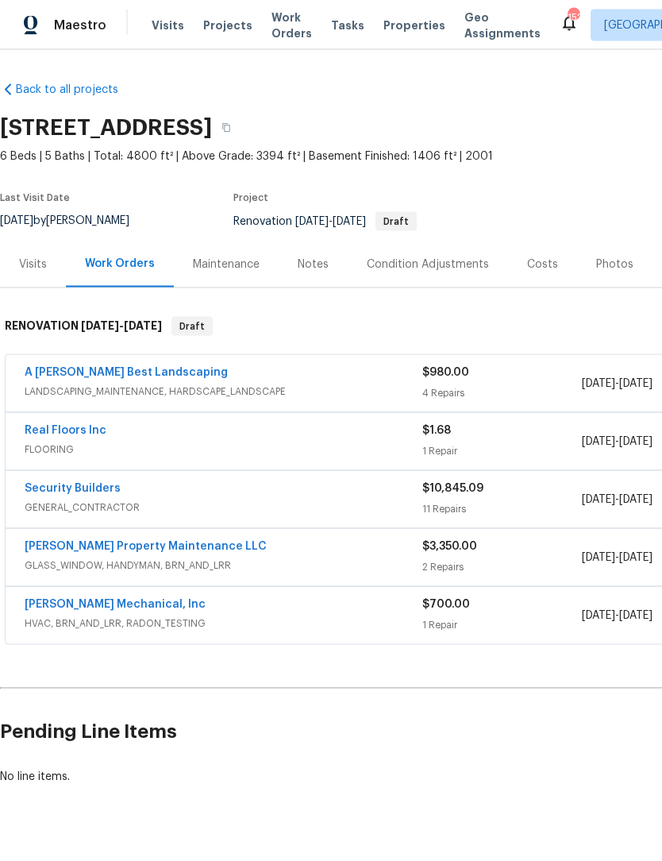
scroll to position [1, 0]
